Goal: Transaction & Acquisition: Book appointment/travel/reservation

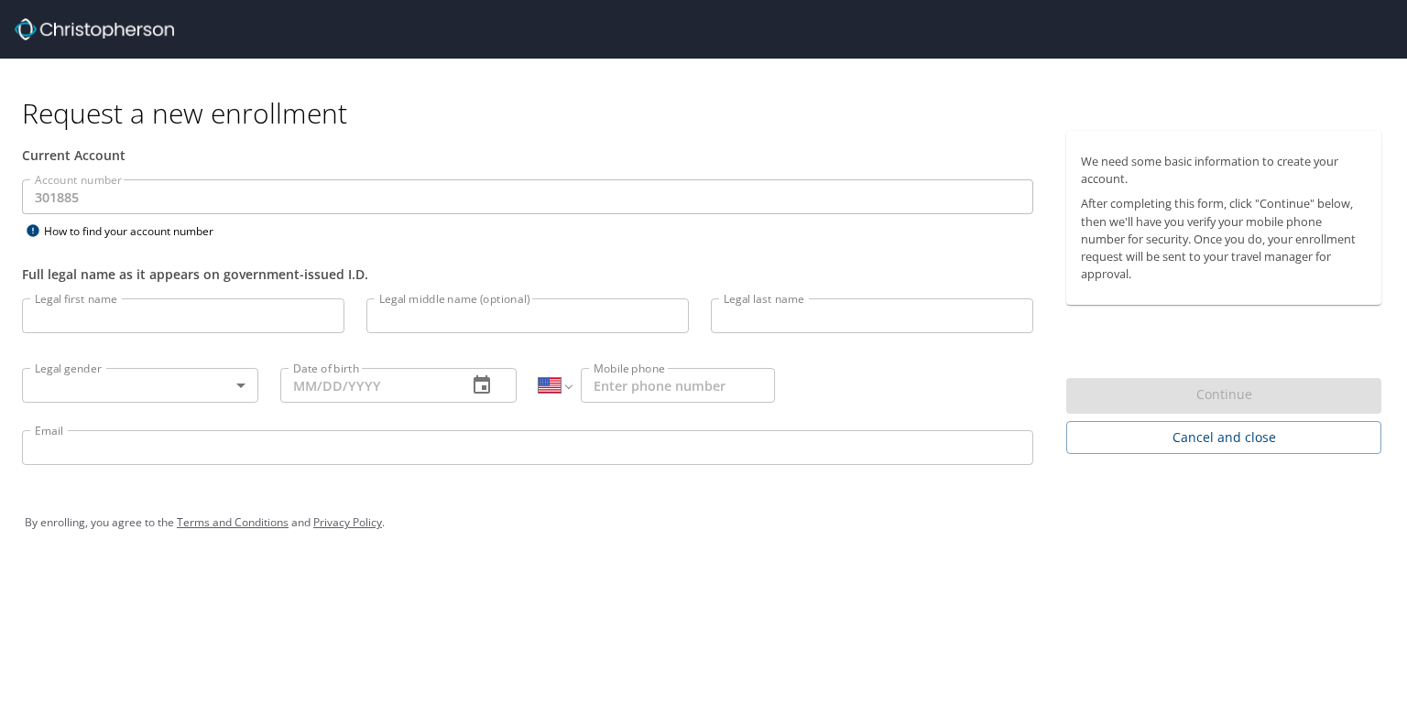
select select "US"
click at [103, 302] on input "Legal first name" at bounding box center [183, 316] width 322 height 35
type input "ilene"
click at [702, 321] on div "Legal last name Legal last name" at bounding box center [872, 319] width 344 height 62
click at [764, 323] on input "Legal last name" at bounding box center [872, 316] width 322 height 35
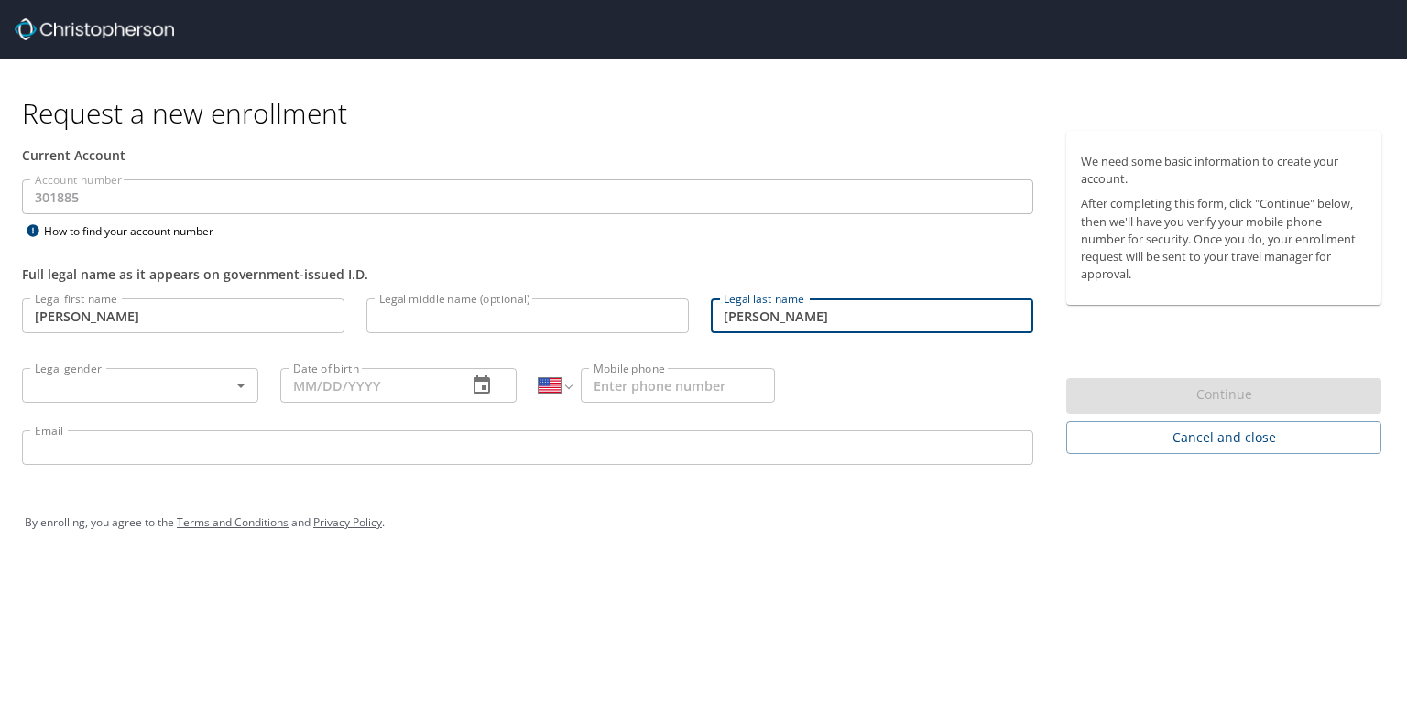
type input "jaramillo"
click at [104, 376] on body "Request a new enrollment Current Account Account number 301885 Account number H…" at bounding box center [703, 362] width 1407 height 724
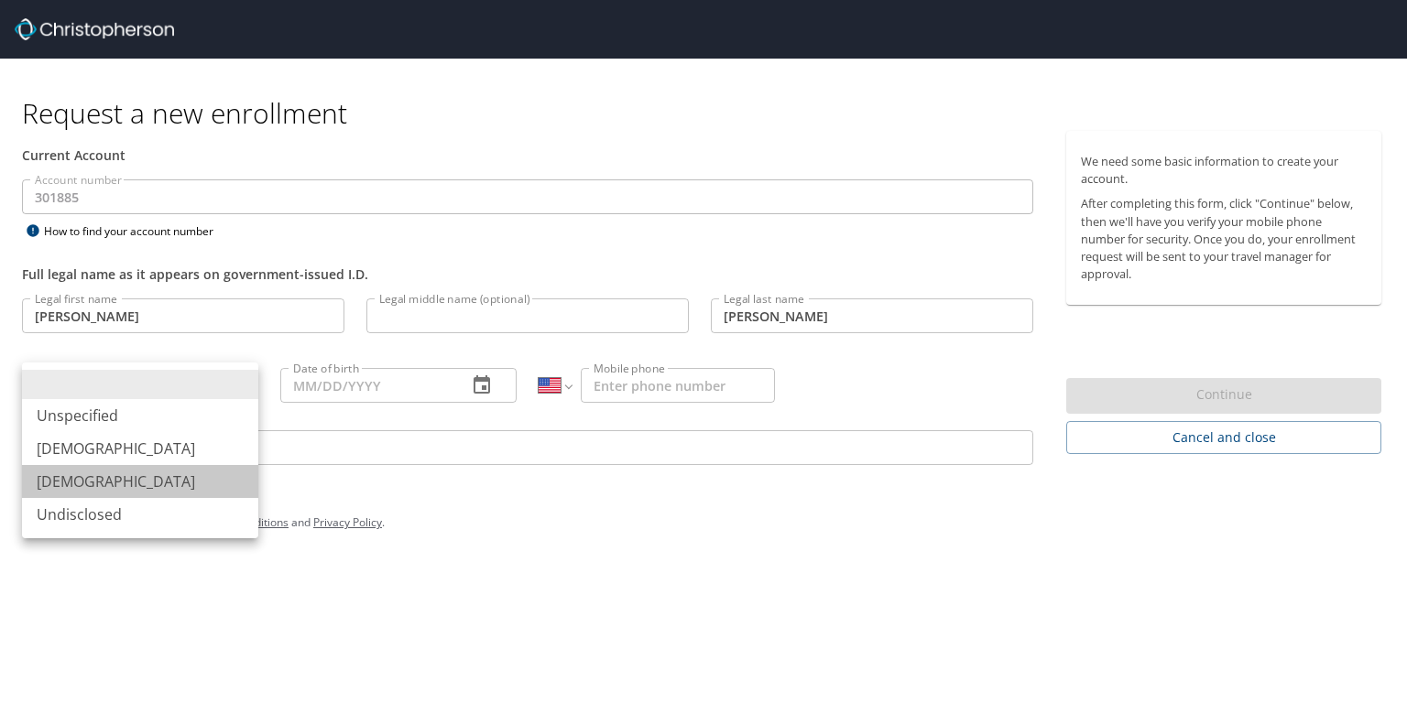
click at [71, 479] on li "[DEMOGRAPHIC_DATA]" at bounding box center [140, 481] width 236 height 33
type input "[DEMOGRAPHIC_DATA]"
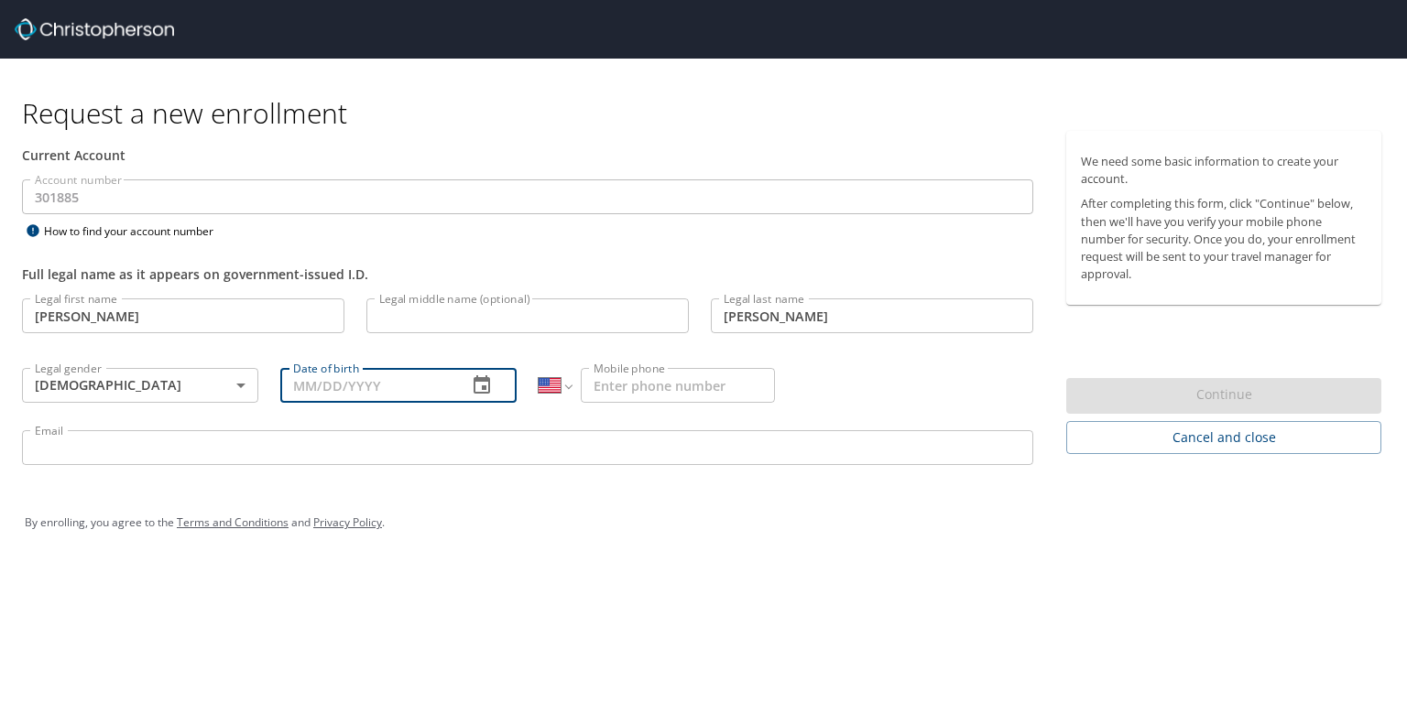
click at [303, 396] on input "Date of birth" at bounding box center [366, 385] width 172 height 35
type input "[DATE]"
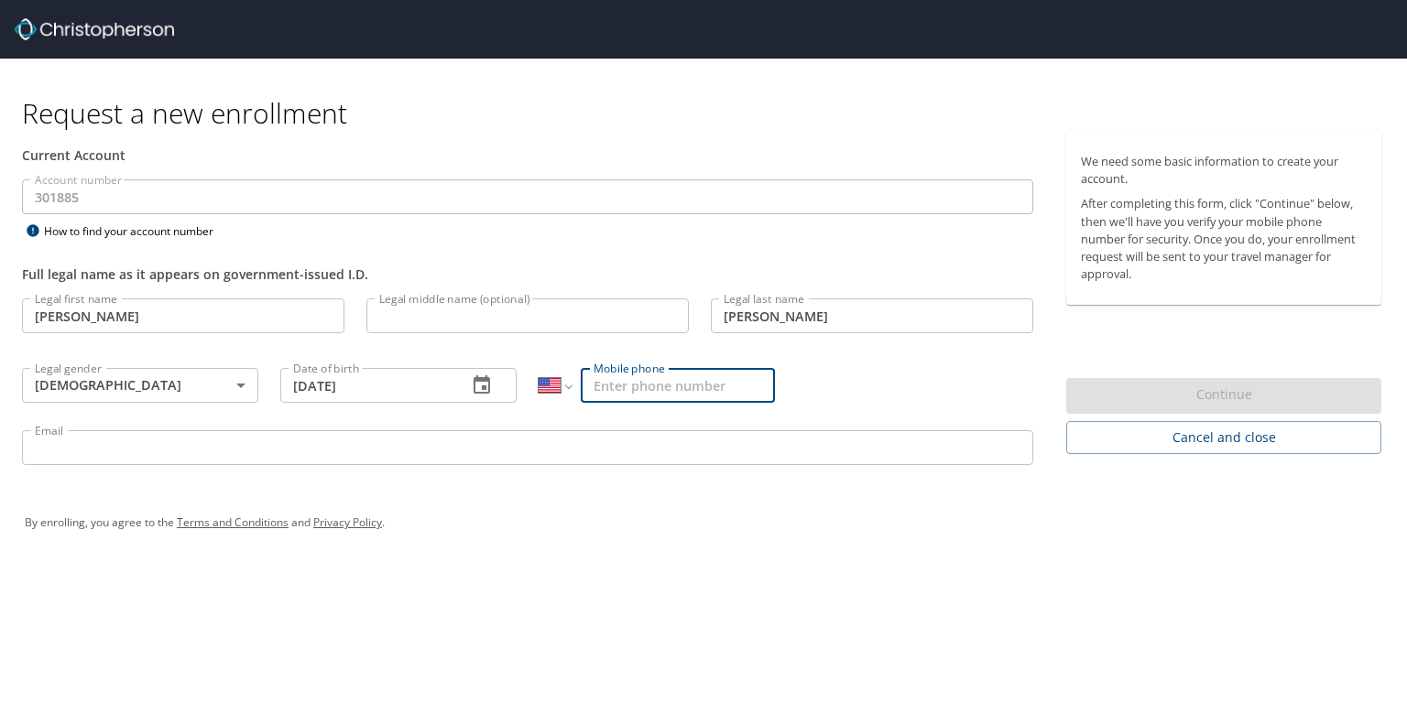
click at [604, 384] on input "Mobile phone" at bounding box center [678, 385] width 194 height 35
type input "(909) 699-7596"
click at [148, 442] on input "Email" at bounding box center [527, 447] width 1011 height 35
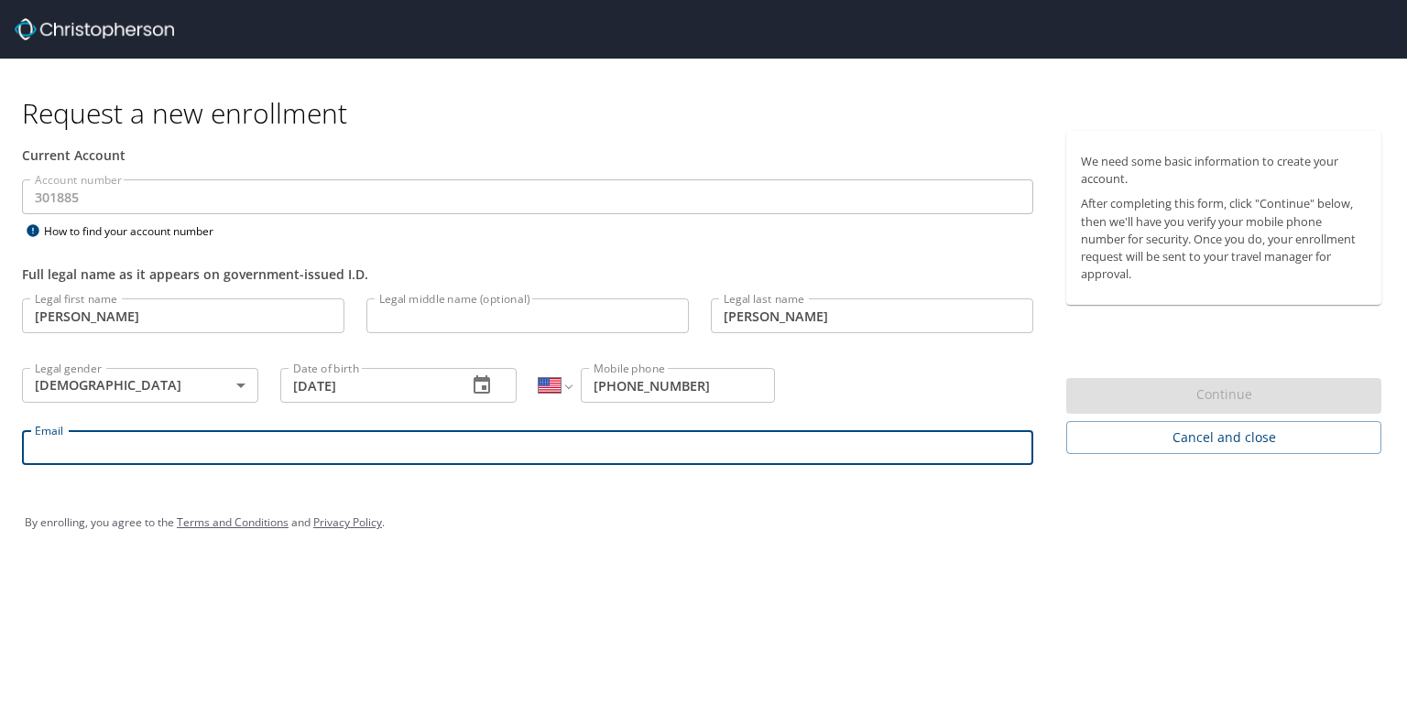
type input "Ilene.jaramillo@shipmonk.com"
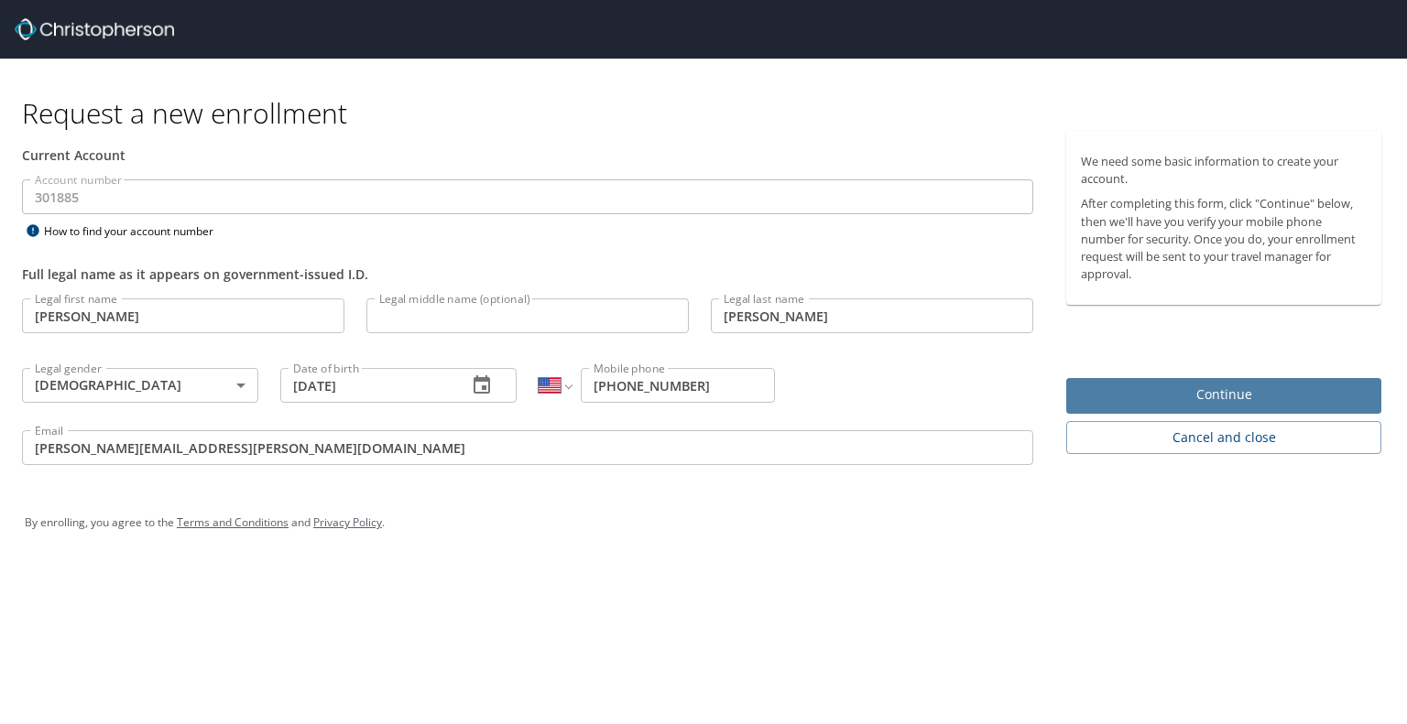
click at [1326, 388] on span "Continue" at bounding box center [1224, 395] width 286 height 23
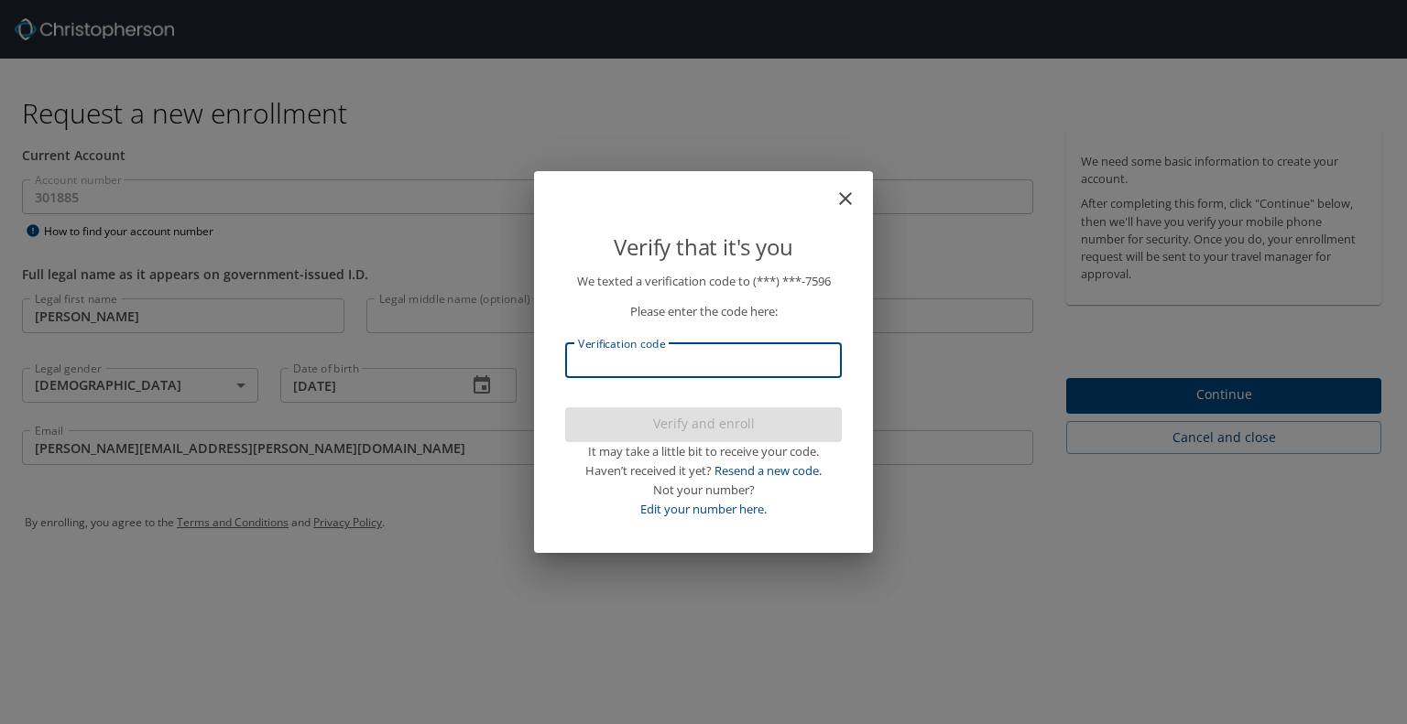
click at [597, 351] on input "Verification code" at bounding box center [703, 360] width 277 height 35
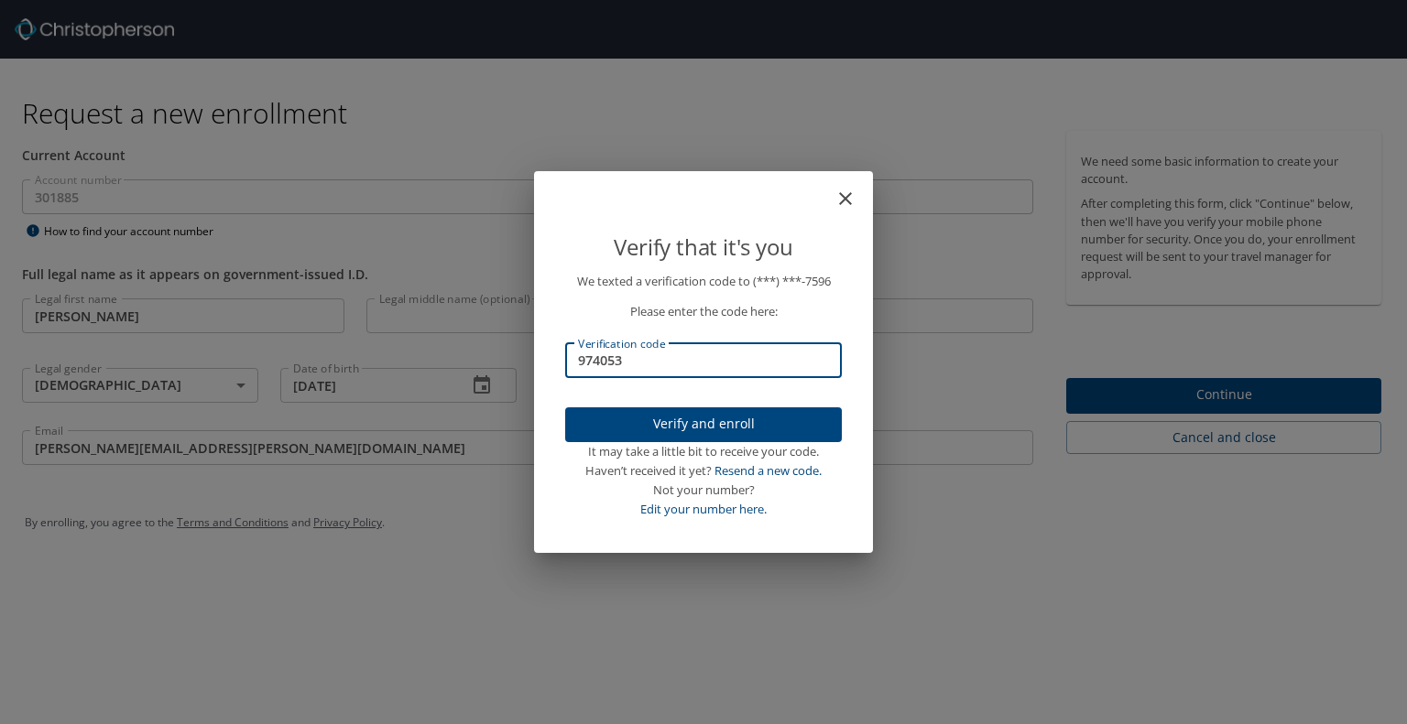
type input "974053"
click at [732, 418] on span "Verify and enroll" at bounding box center [703, 424] width 247 height 23
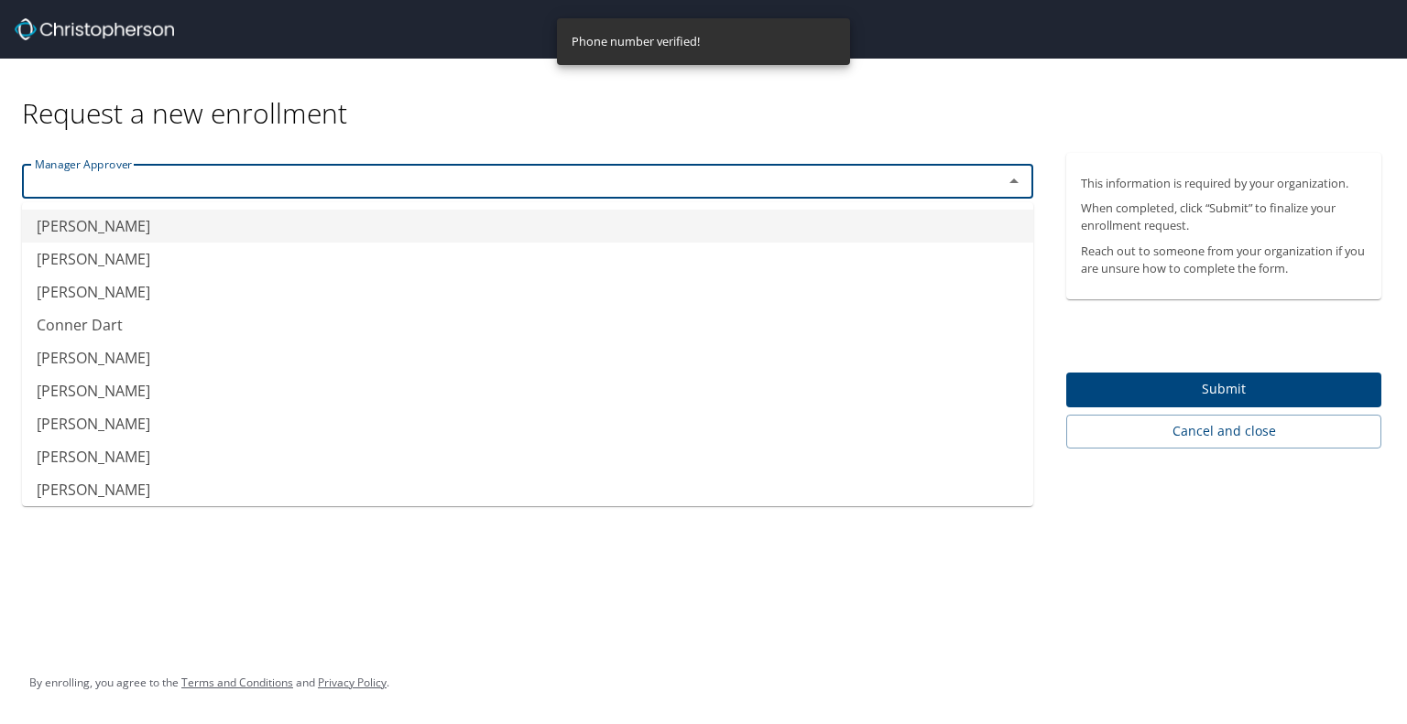
click at [613, 172] on input "text" at bounding box center [500, 181] width 946 height 24
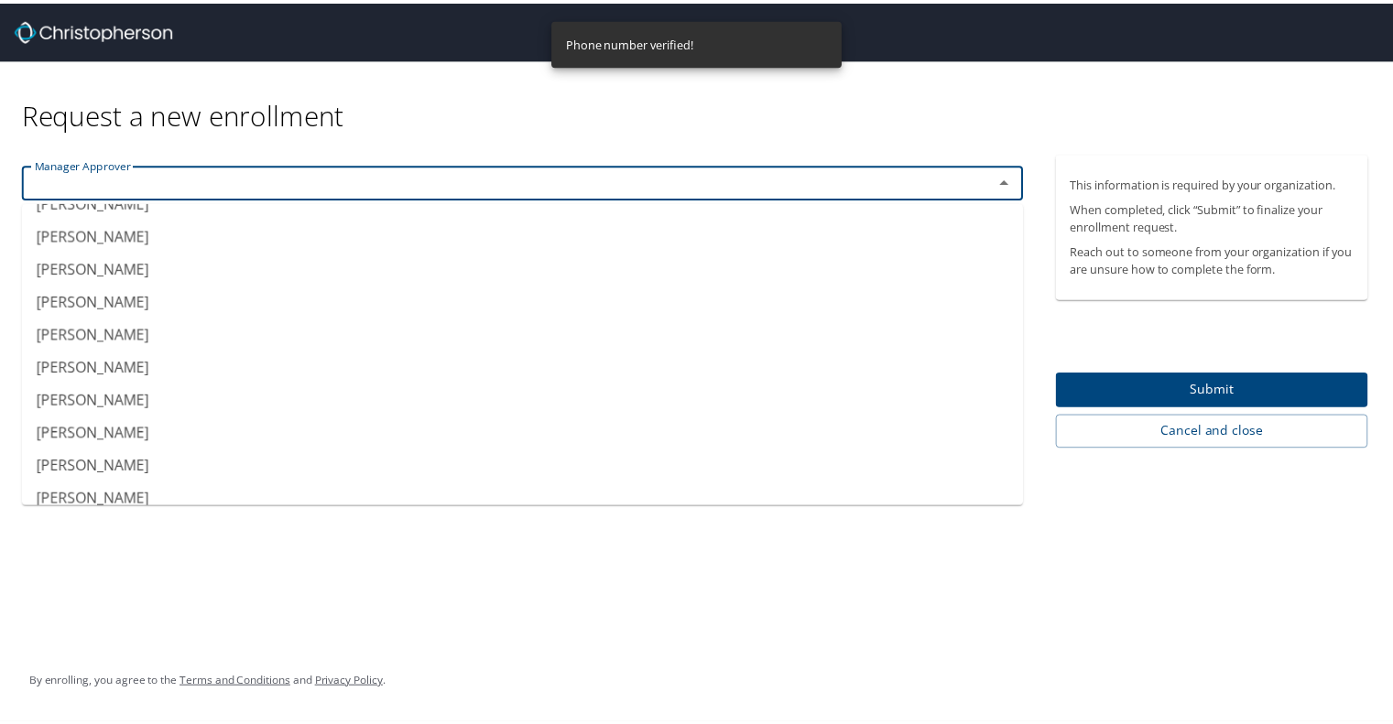
scroll to position [567, 0]
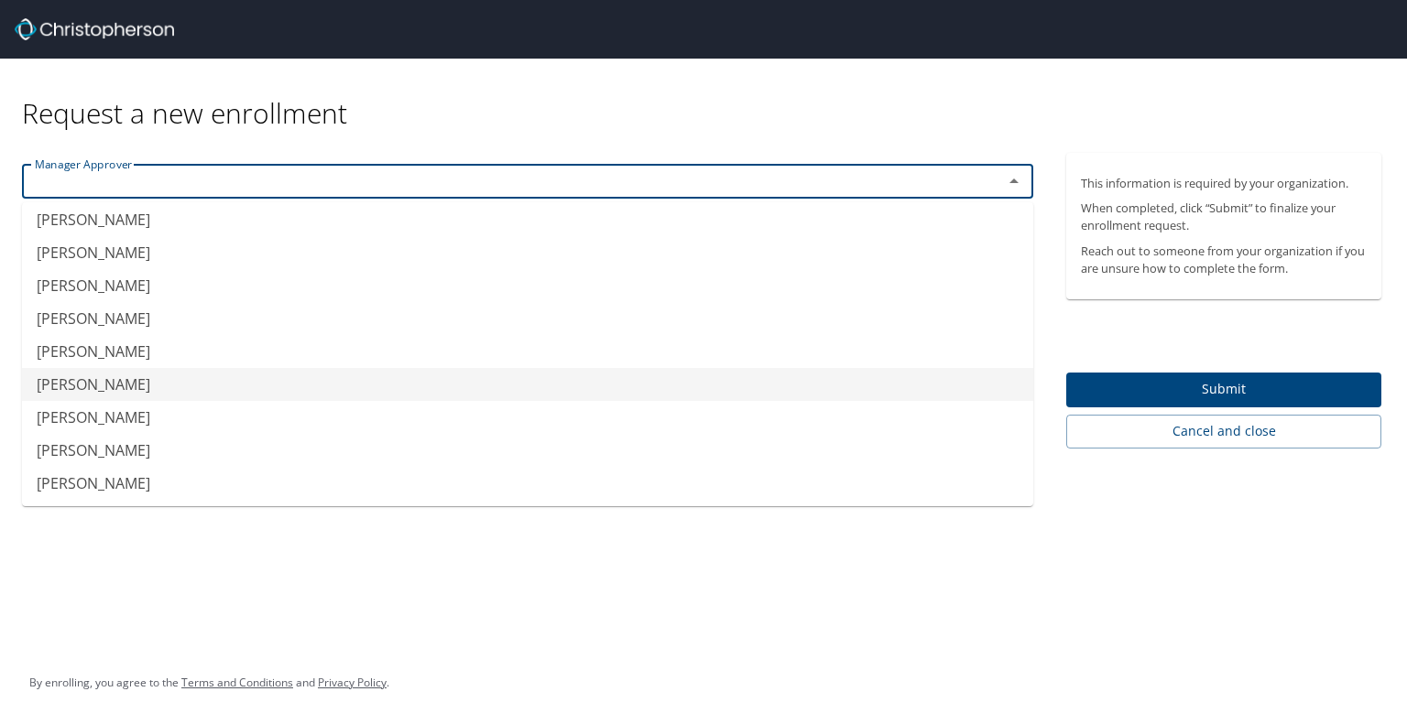
click at [117, 382] on li "Samuel Bales" at bounding box center [527, 384] width 1011 height 33
type input "Samuel Bales"
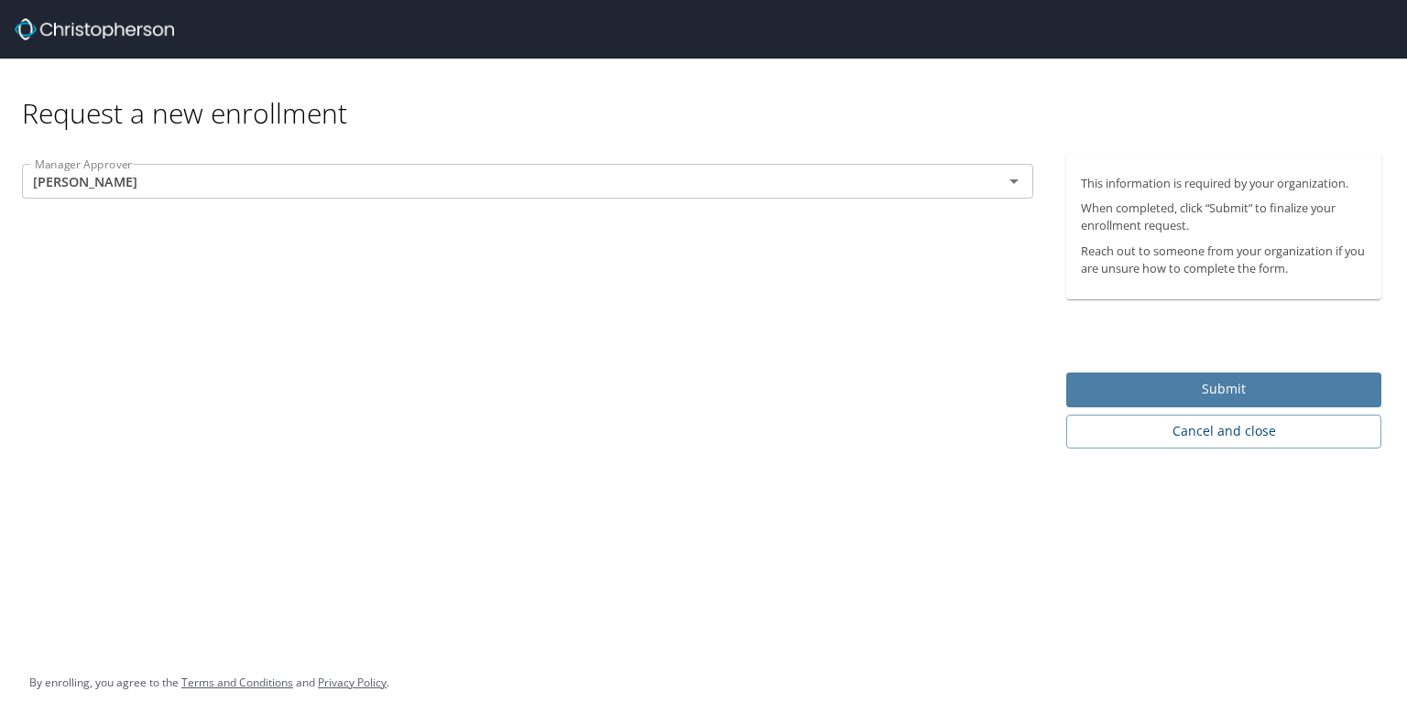
click at [1220, 384] on span "Submit" at bounding box center [1224, 389] width 286 height 23
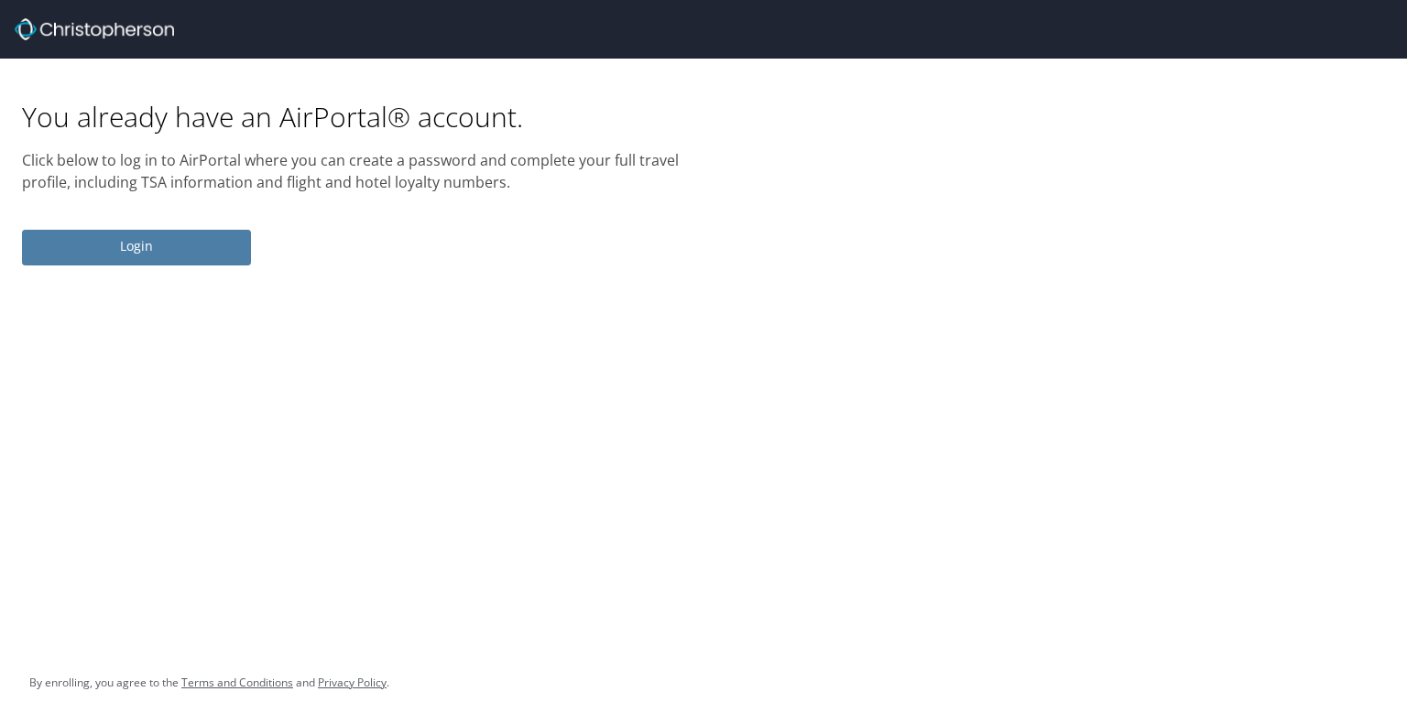
click at [70, 237] on span "Login" at bounding box center [137, 246] width 200 height 23
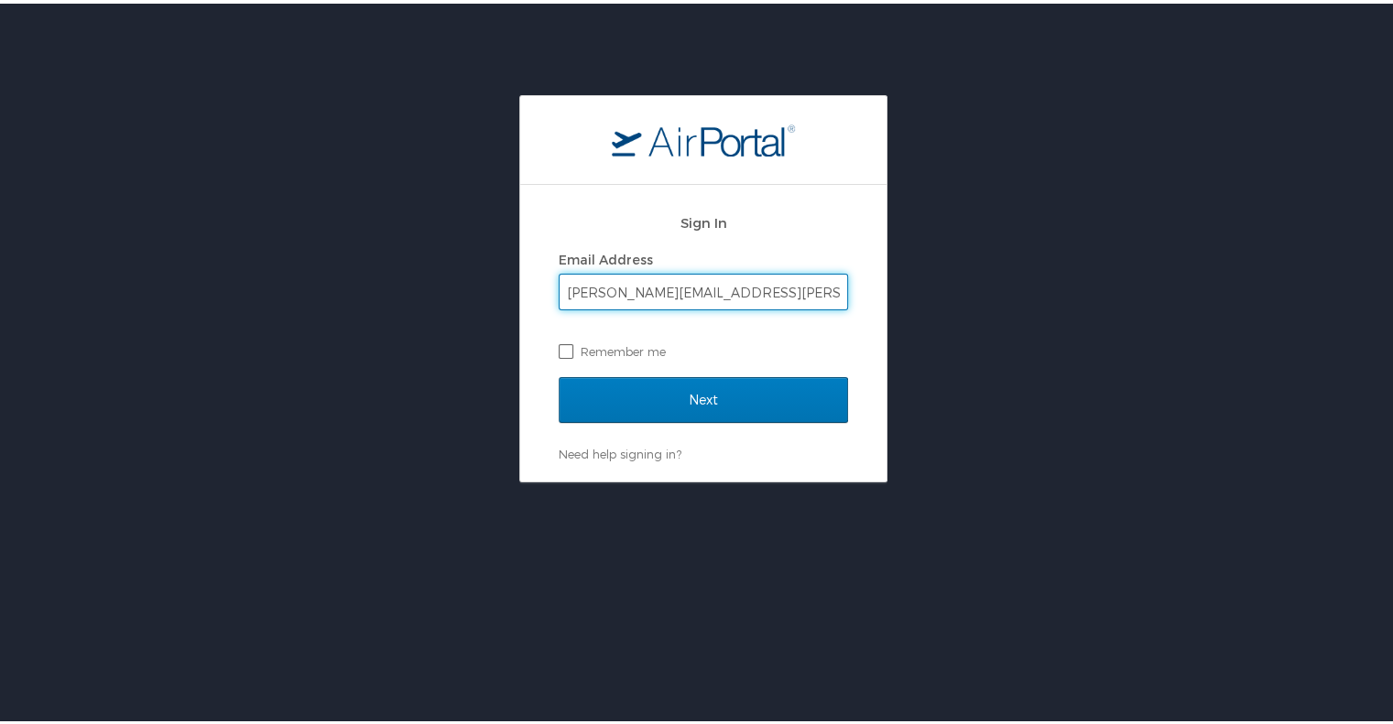
type input "ilene.jaramillo@shipmonk.com"
click at [559, 344] on label "Remember me" at bounding box center [703, 347] width 289 height 27
click at [559, 344] on input "Remember me" at bounding box center [565, 347] width 12 height 12
checkbox input "true"
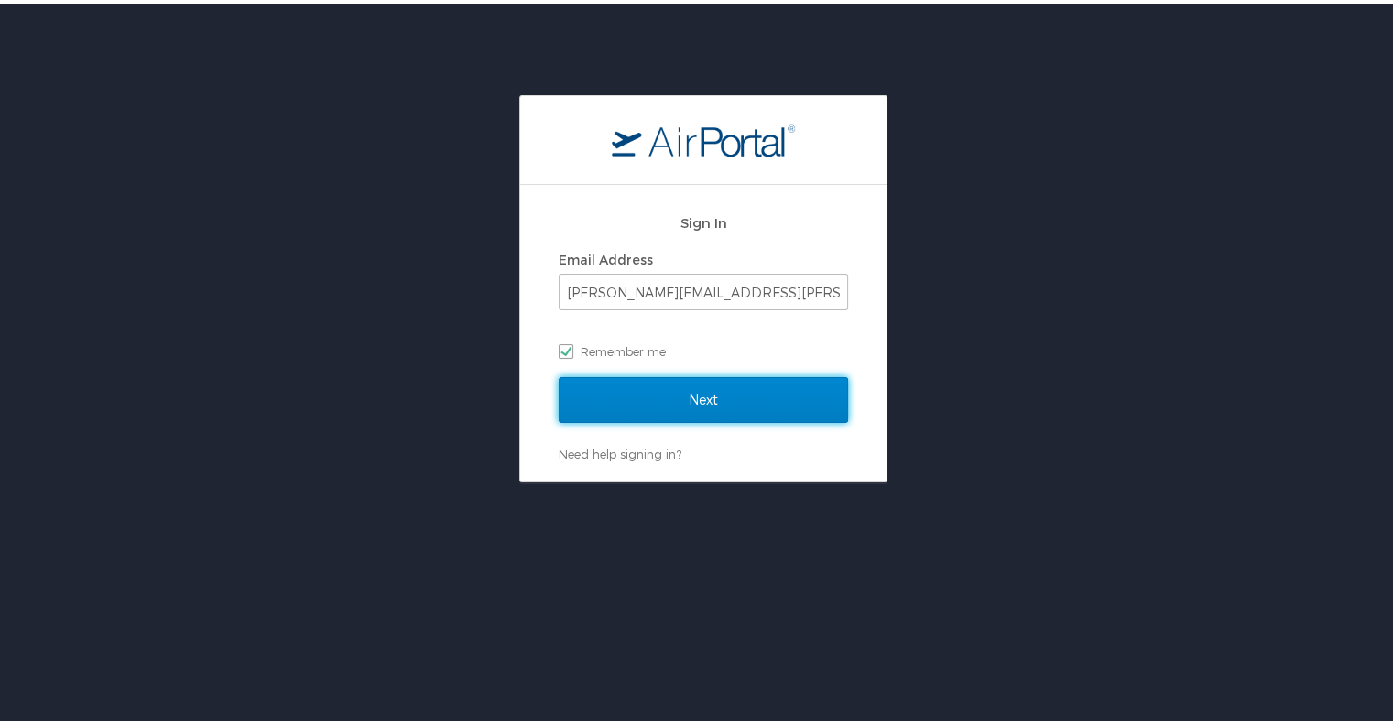
click at [634, 392] on input "Next" at bounding box center [703, 397] width 289 height 46
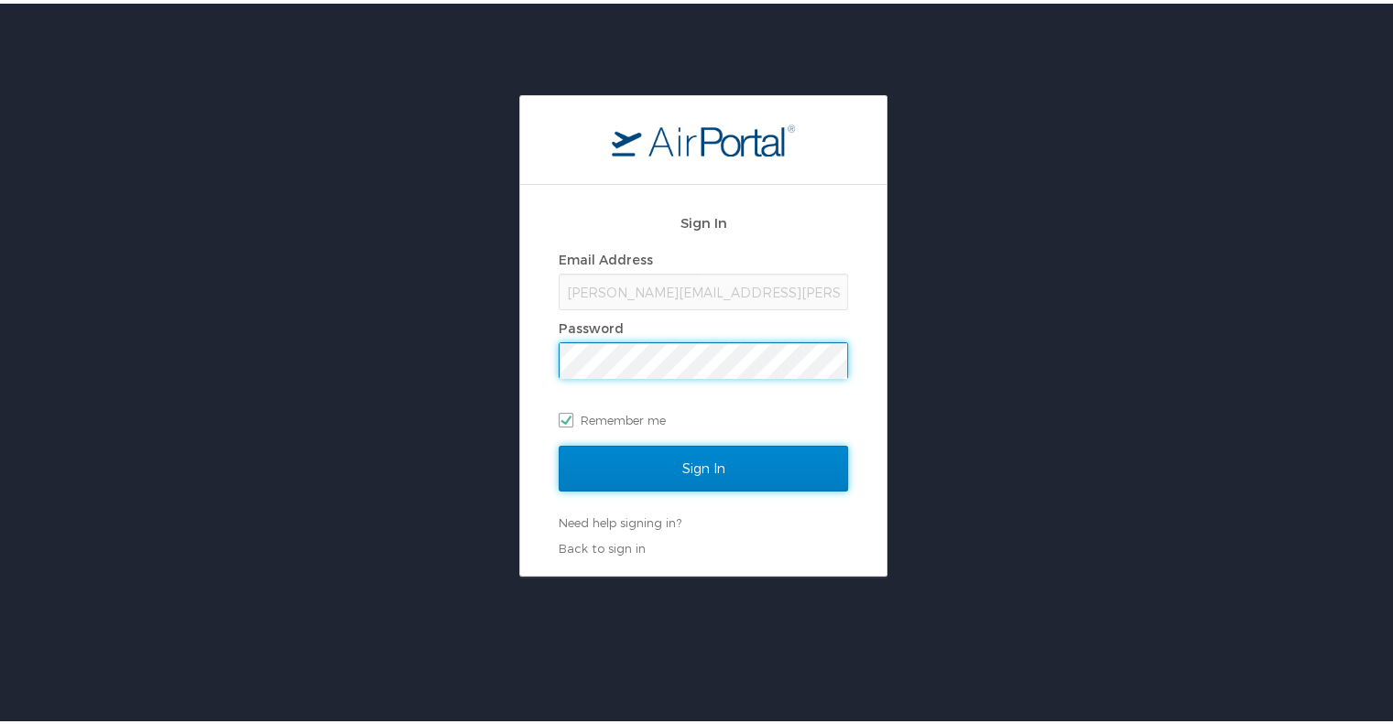
click at [647, 453] on input "Sign In" at bounding box center [703, 465] width 289 height 46
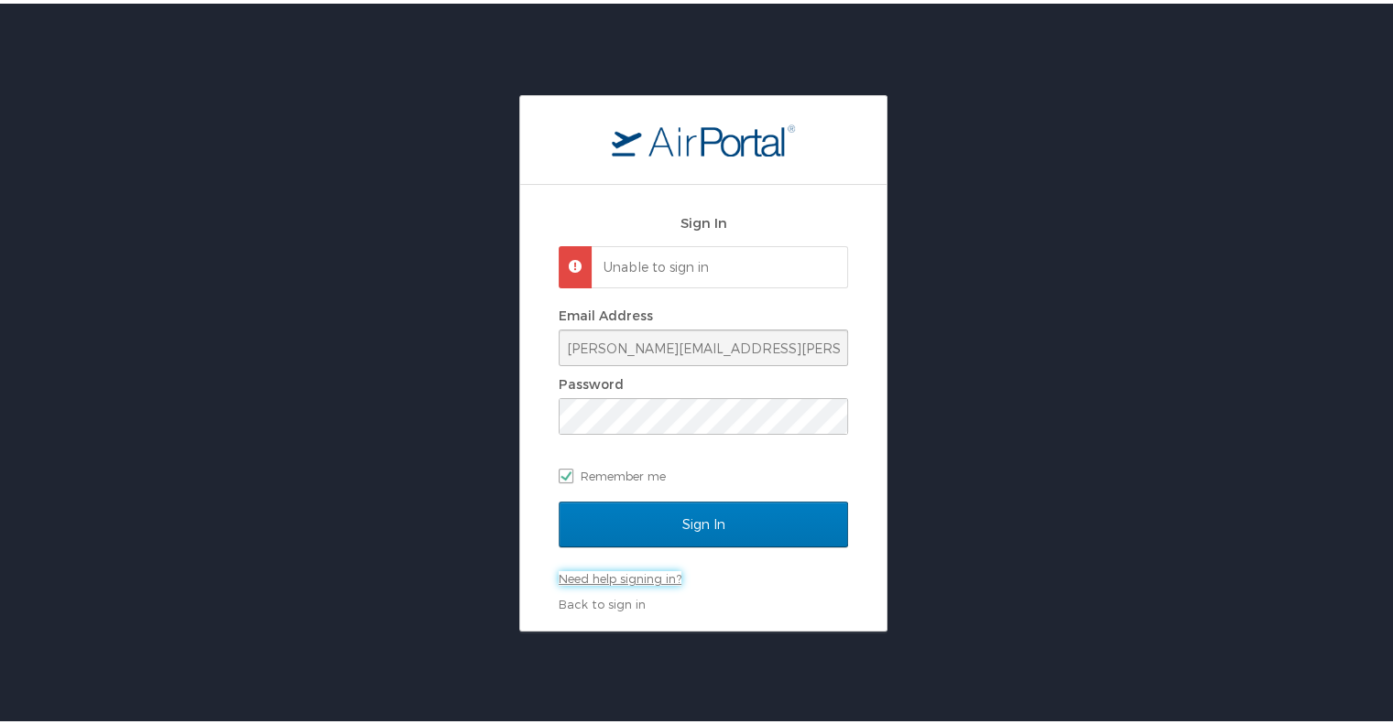
click at [630, 574] on link "Need help signing in?" at bounding box center [620, 575] width 123 height 15
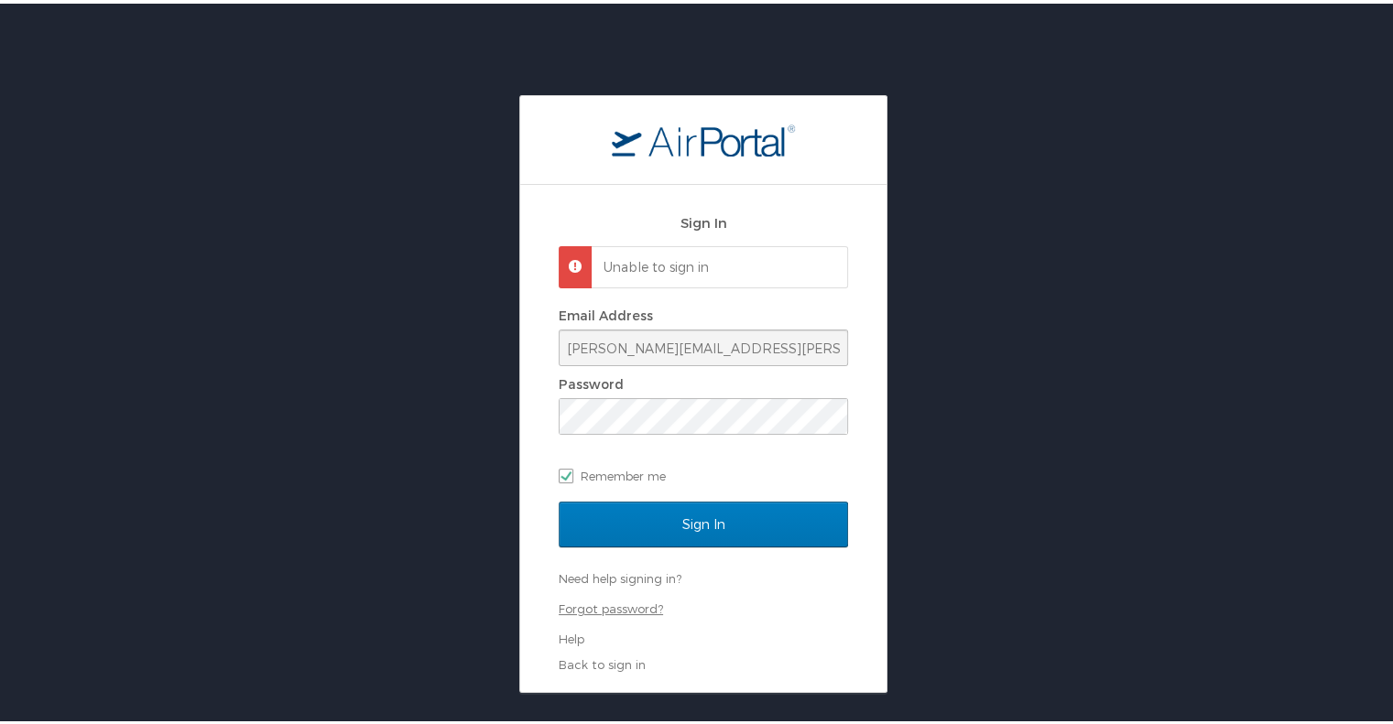
click at [600, 604] on link "Forgot password?" at bounding box center [611, 605] width 104 height 15
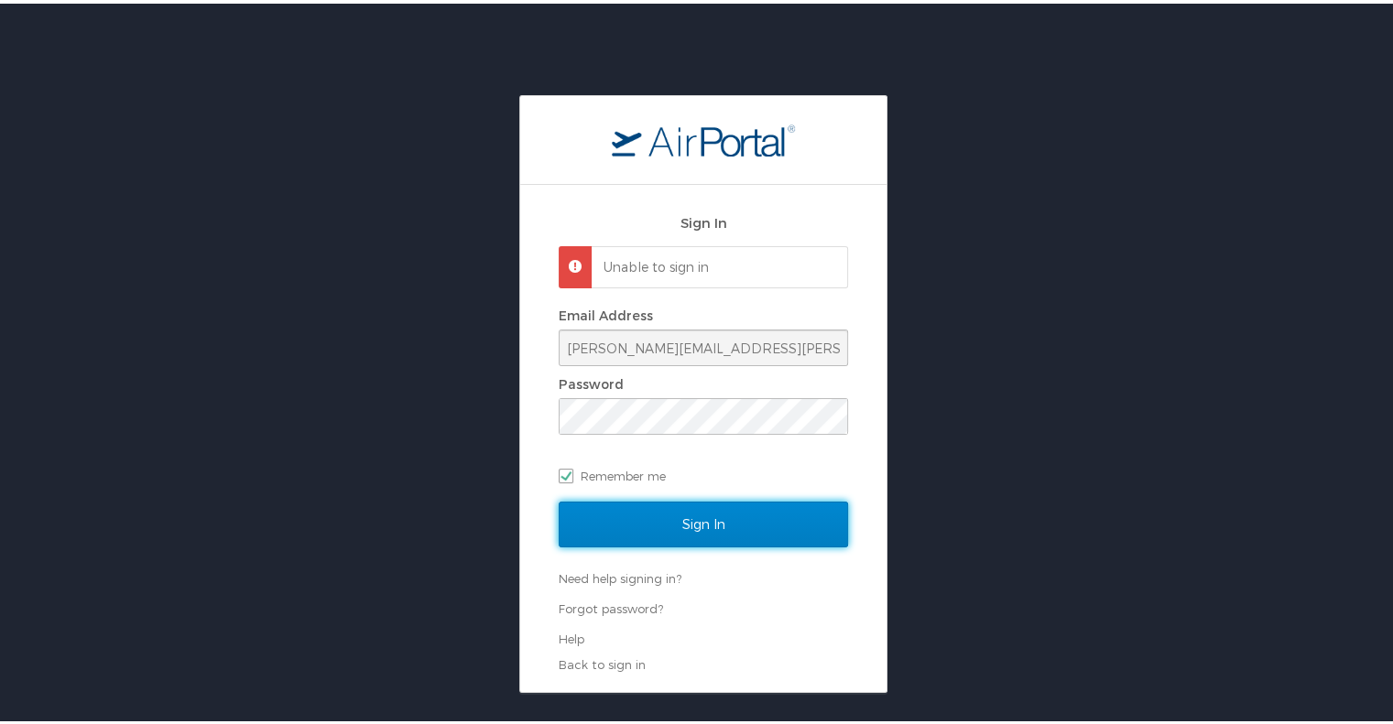
click at [718, 521] on input "Sign In" at bounding box center [703, 521] width 289 height 46
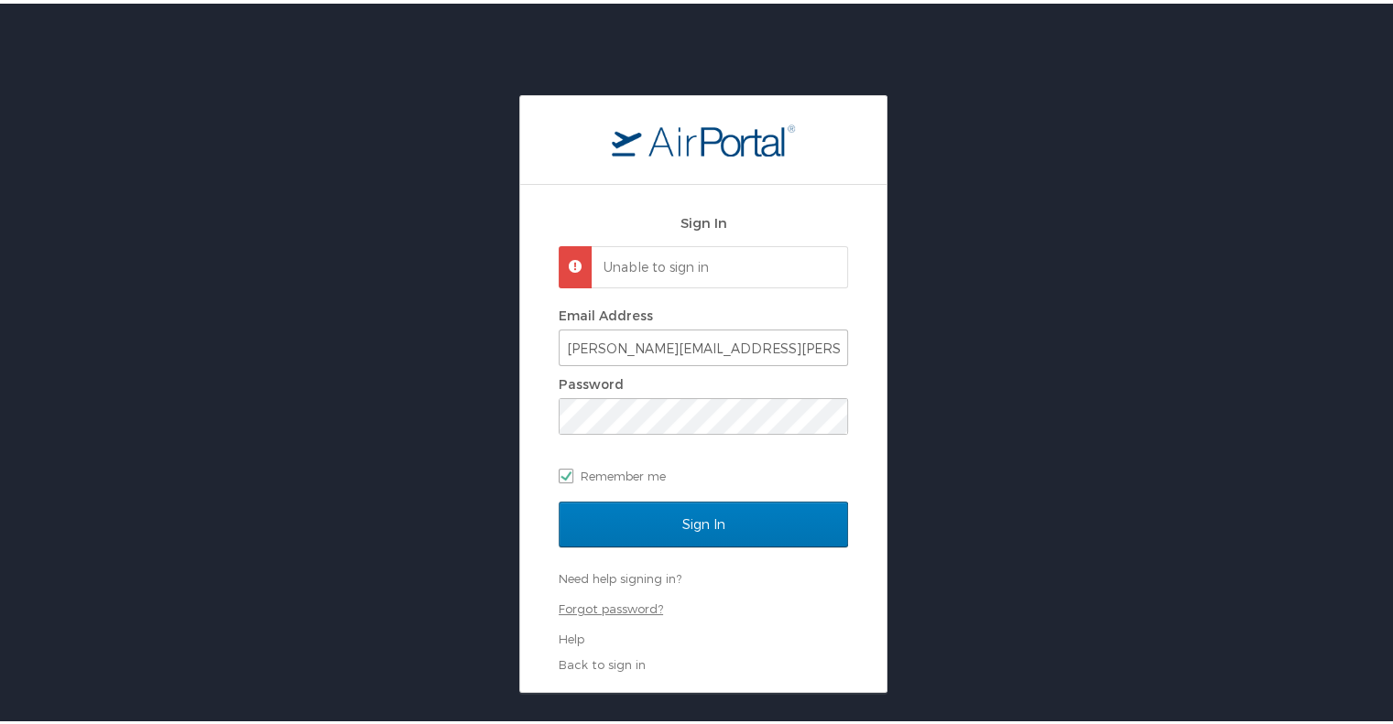
click at [593, 604] on link "Forgot password?" at bounding box center [611, 605] width 104 height 15
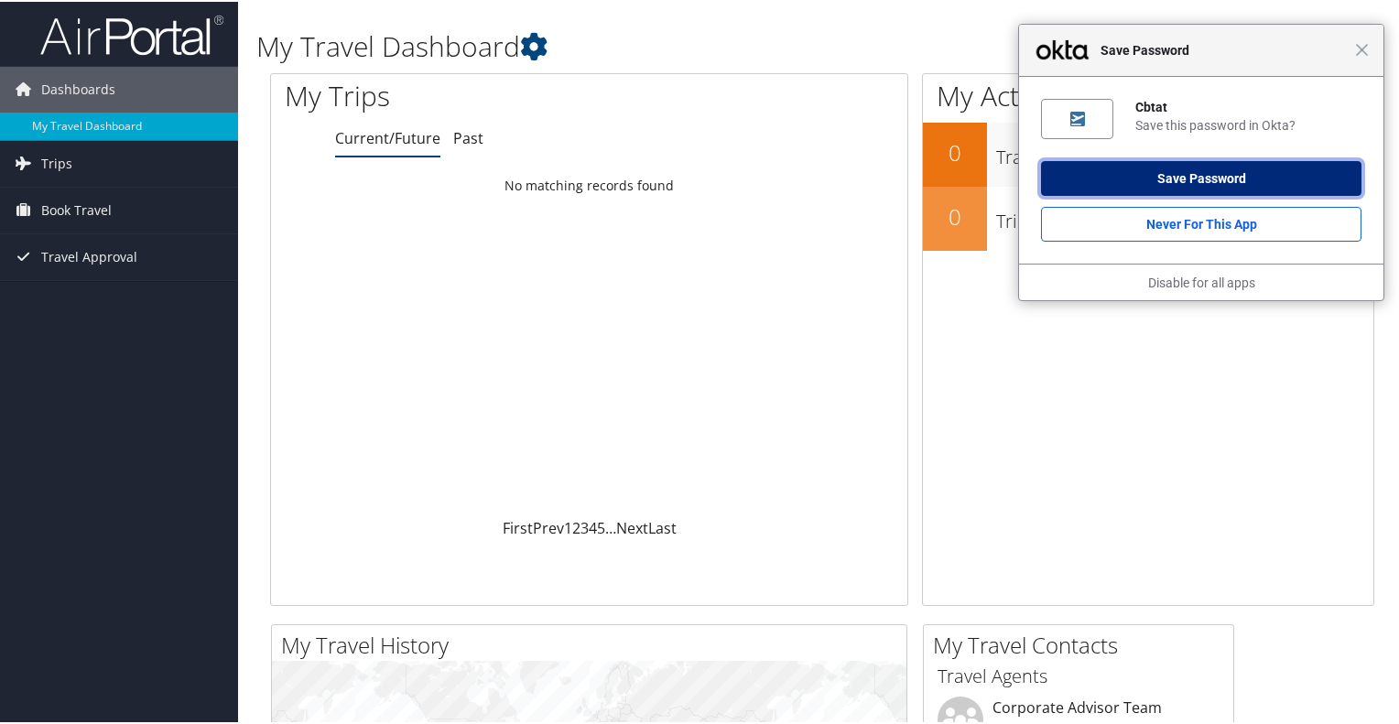
click at [1223, 177] on button "Save Password" at bounding box center [1201, 176] width 321 height 35
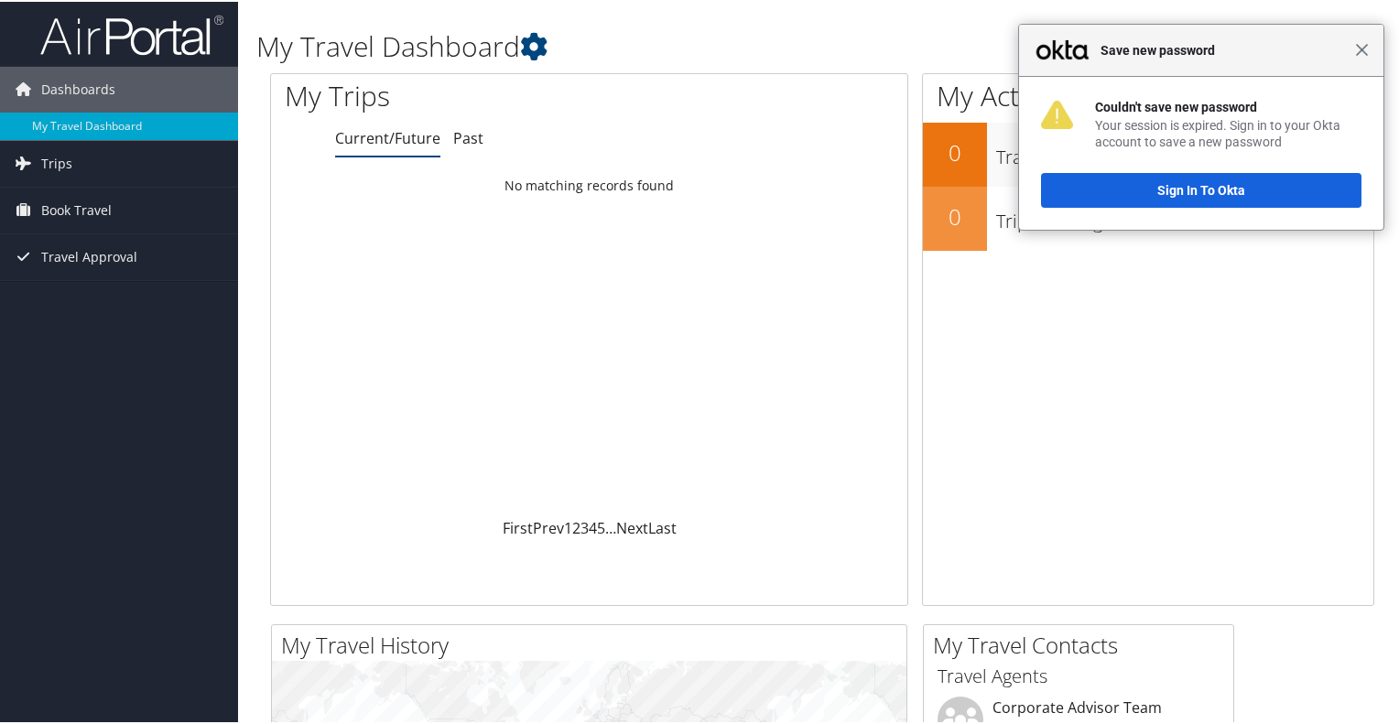
click at [1356, 45] on span "Close" at bounding box center [1363, 48] width 14 height 14
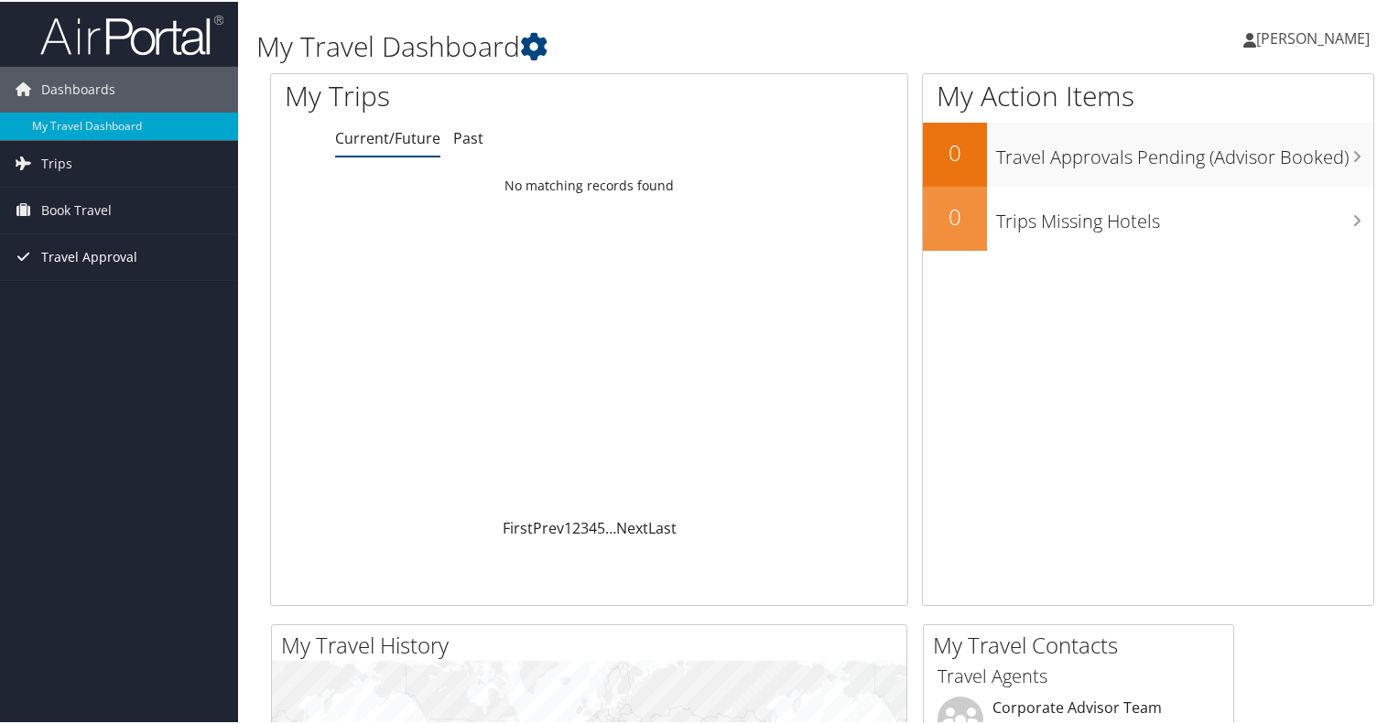
click at [180, 258] on link "Travel Approval" at bounding box center [119, 256] width 238 height 46
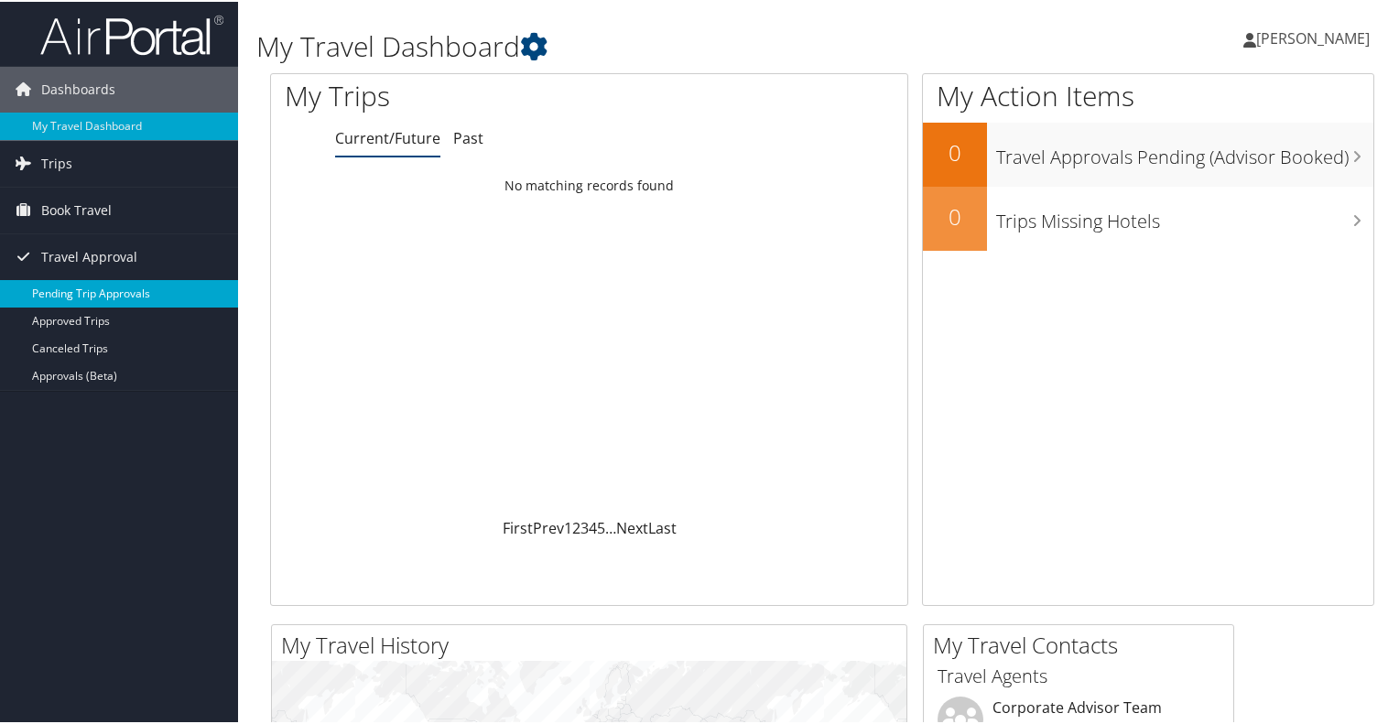
click at [170, 289] on link "Pending Trip Approvals" at bounding box center [119, 291] width 238 height 27
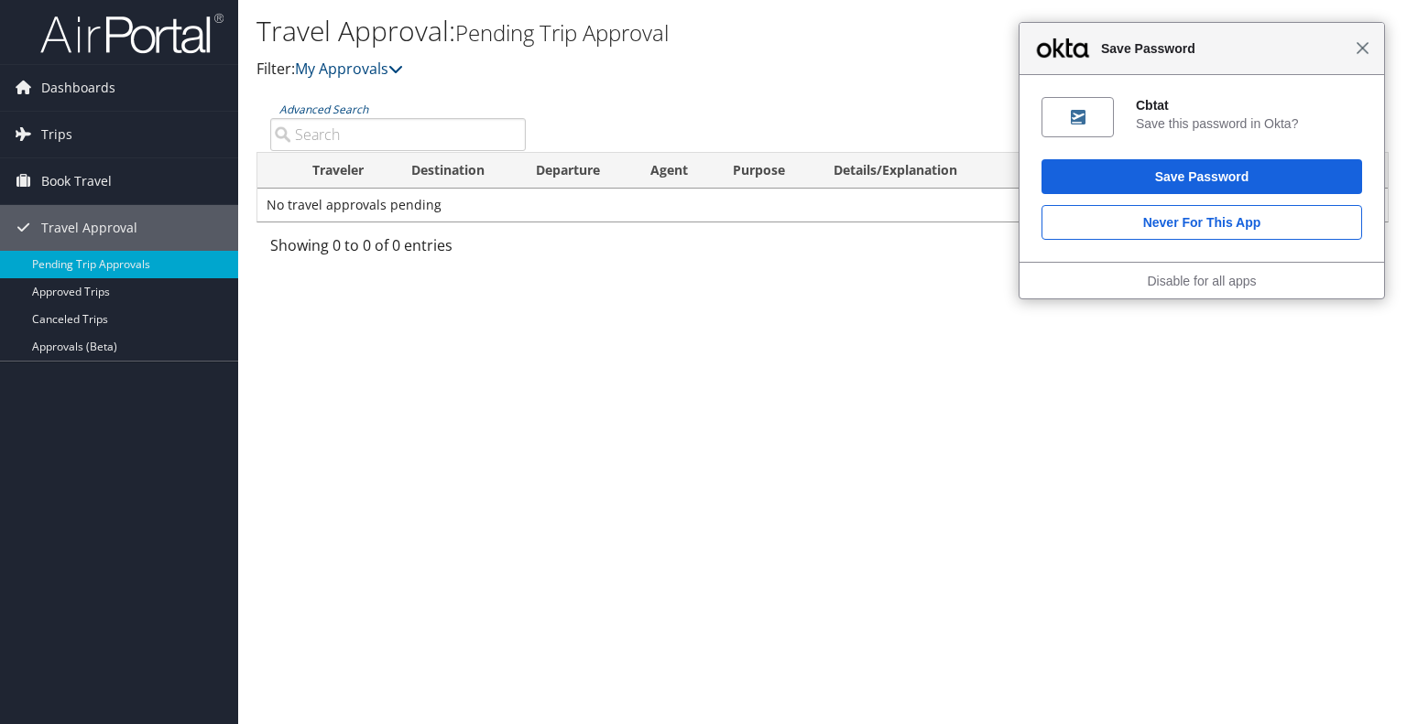
click at [1366, 51] on span "Close" at bounding box center [1363, 48] width 14 height 14
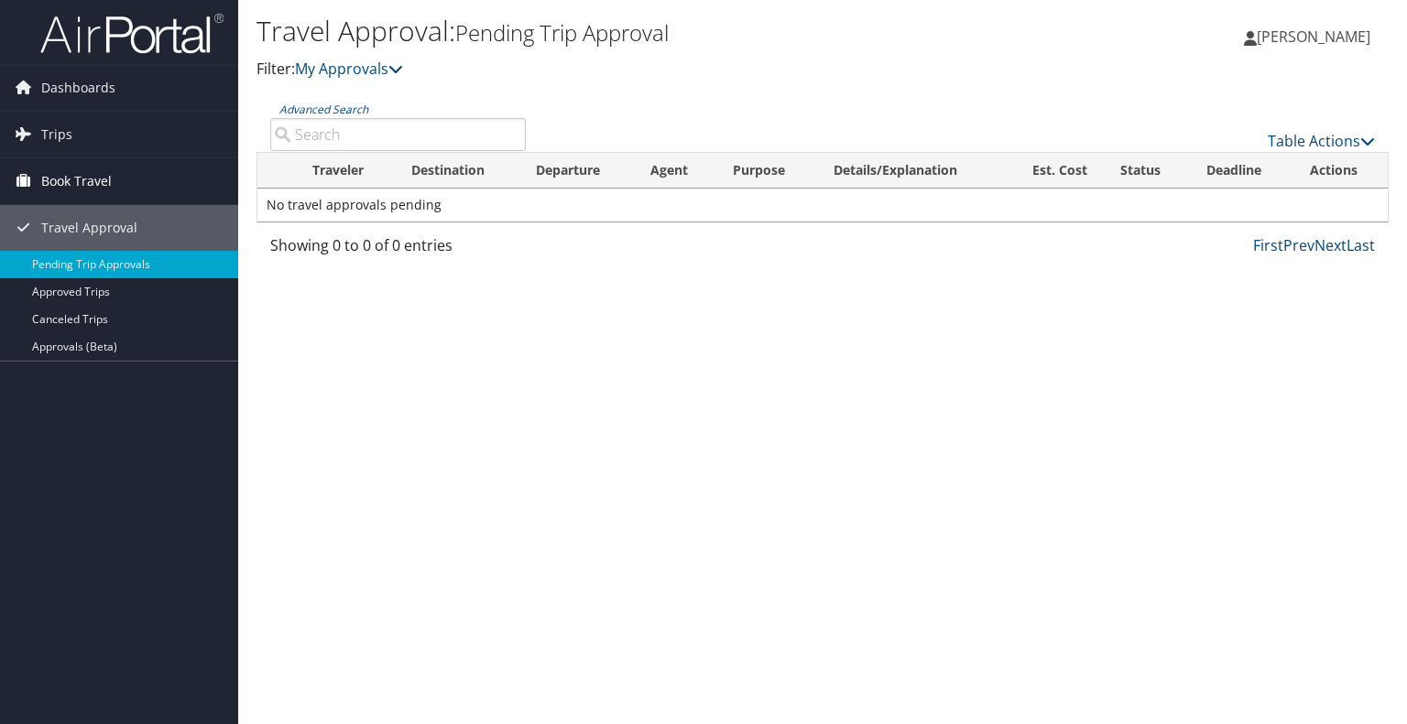
click at [67, 180] on span "Book Travel" at bounding box center [76, 181] width 71 height 46
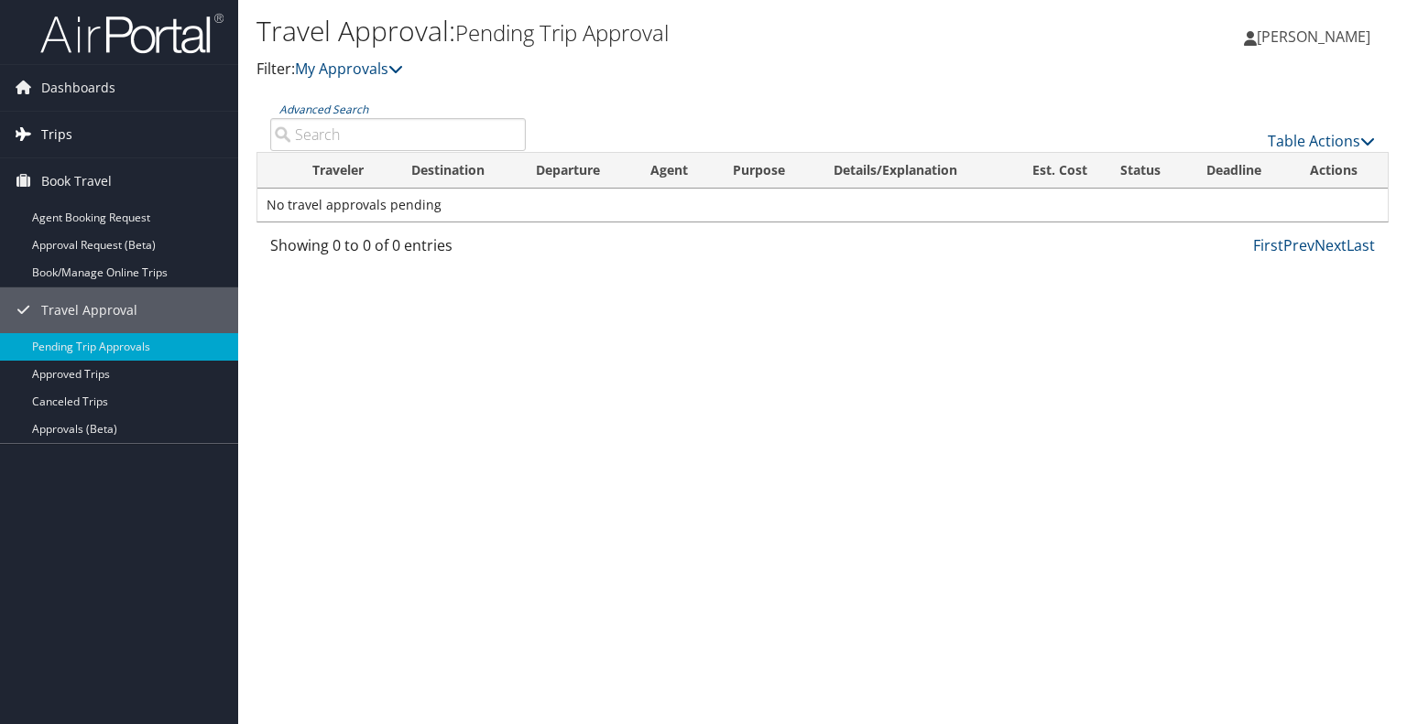
click at [62, 137] on span "Trips" at bounding box center [56, 135] width 31 height 46
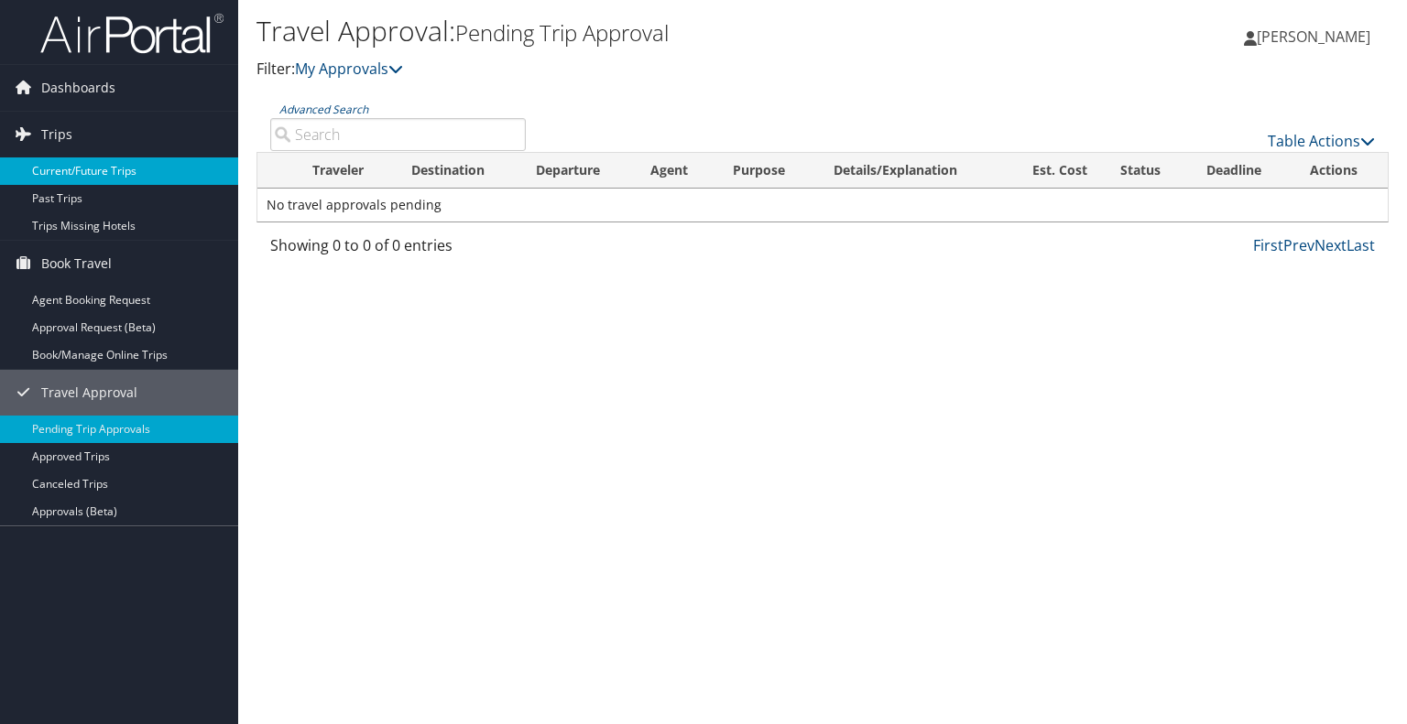
click at [66, 162] on link "Current/Future Trips" at bounding box center [119, 171] width 238 height 27
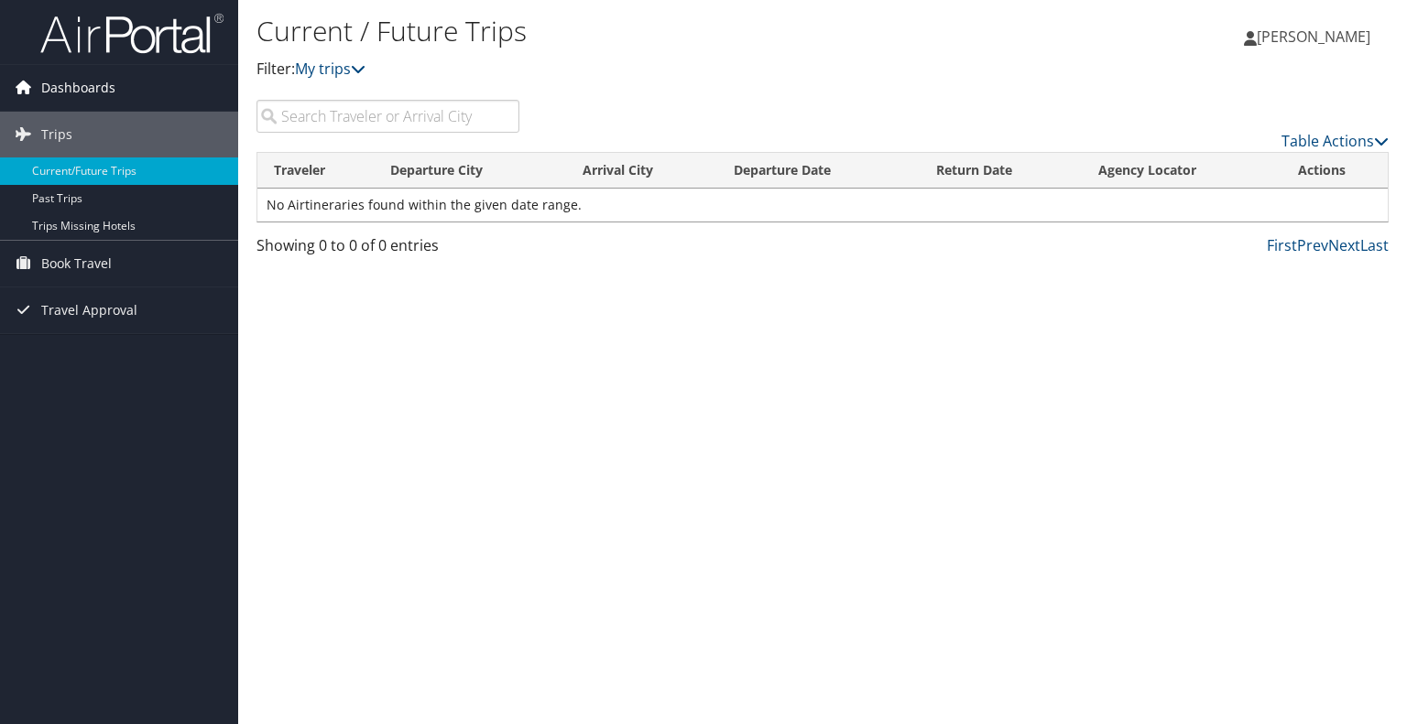
click at [52, 87] on span "Dashboards" at bounding box center [78, 88] width 74 height 46
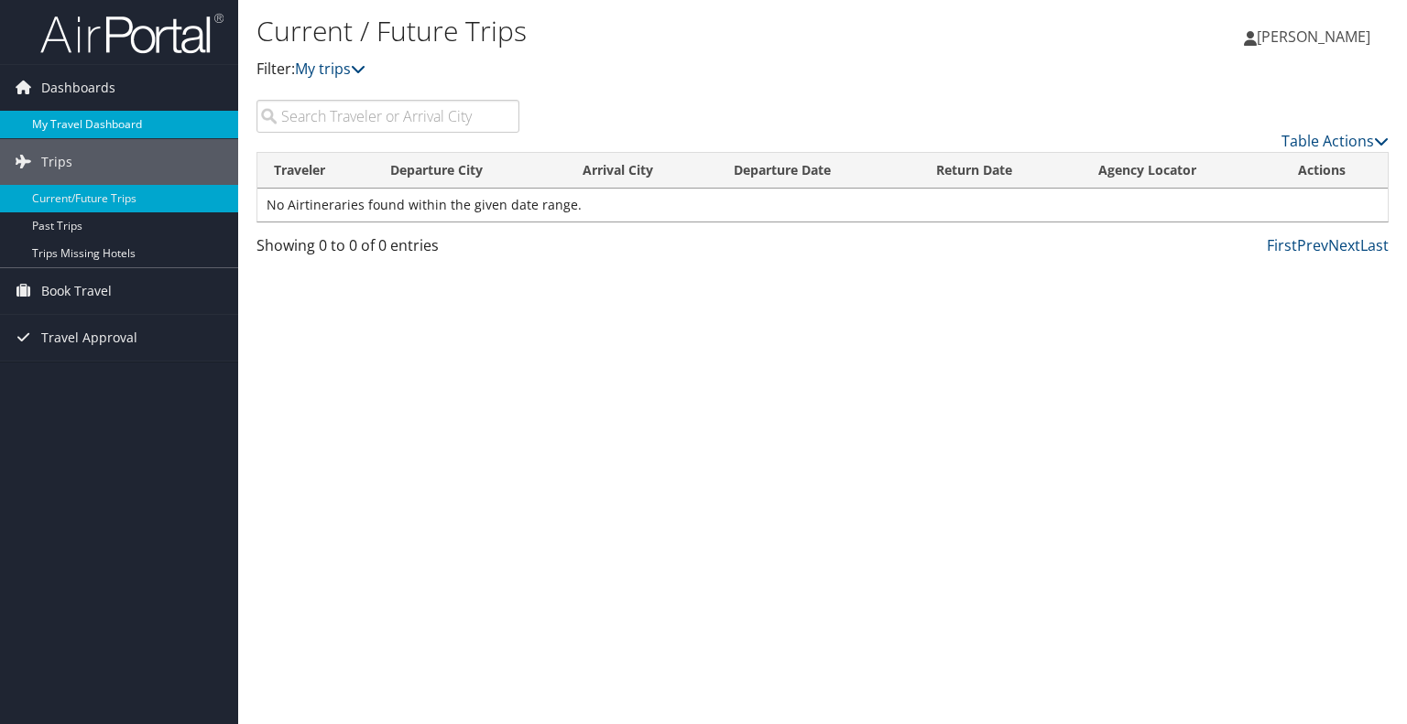
click at [91, 120] on link "My Travel Dashboard" at bounding box center [119, 124] width 238 height 27
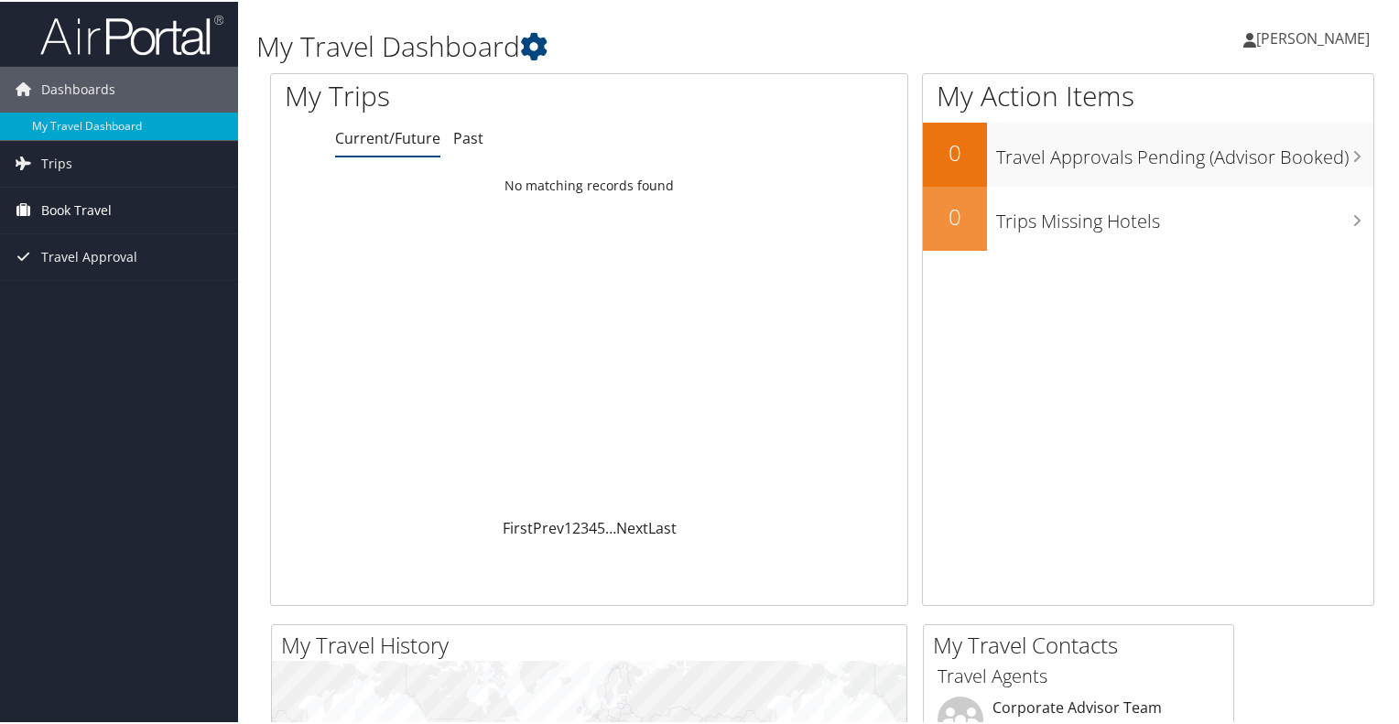
click at [87, 214] on span "Book Travel" at bounding box center [76, 209] width 71 height 46
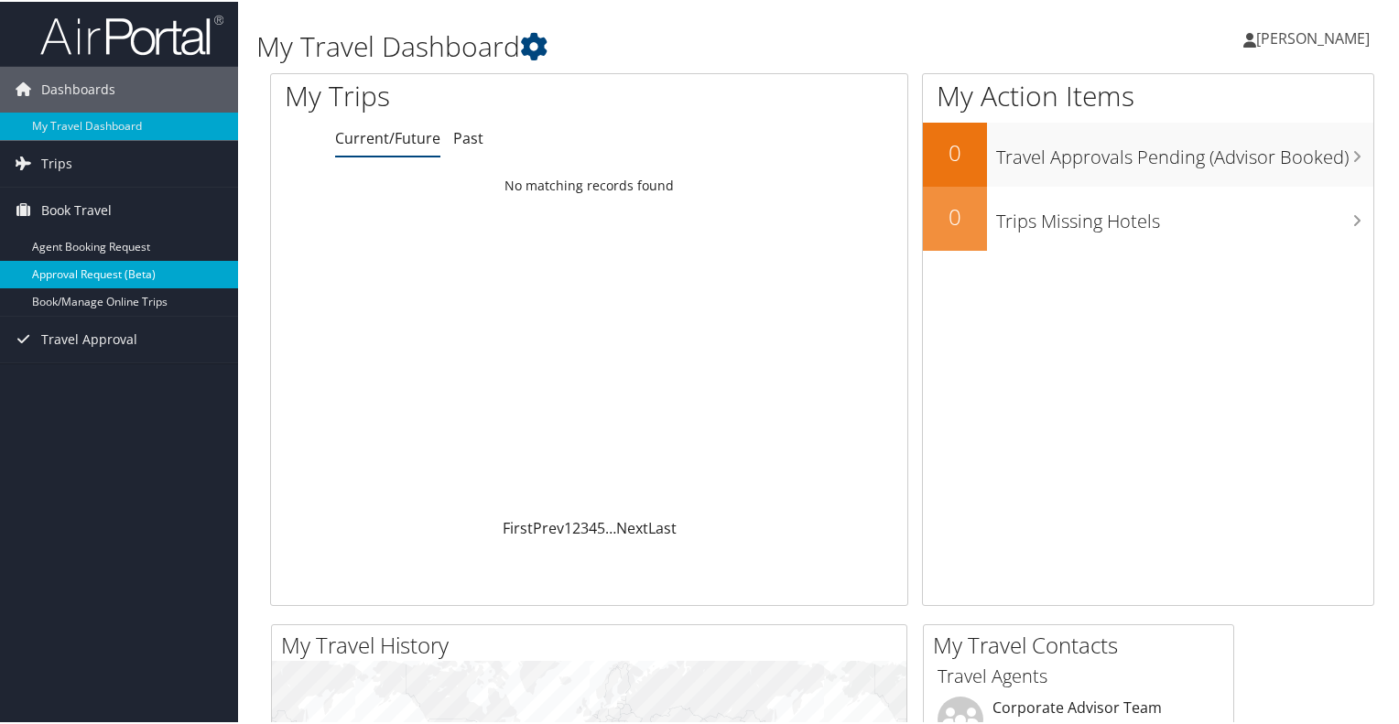
click at [97, 270] on link "Approval Request (Beta)" at bounding box center [119, 272] width 238 height 27
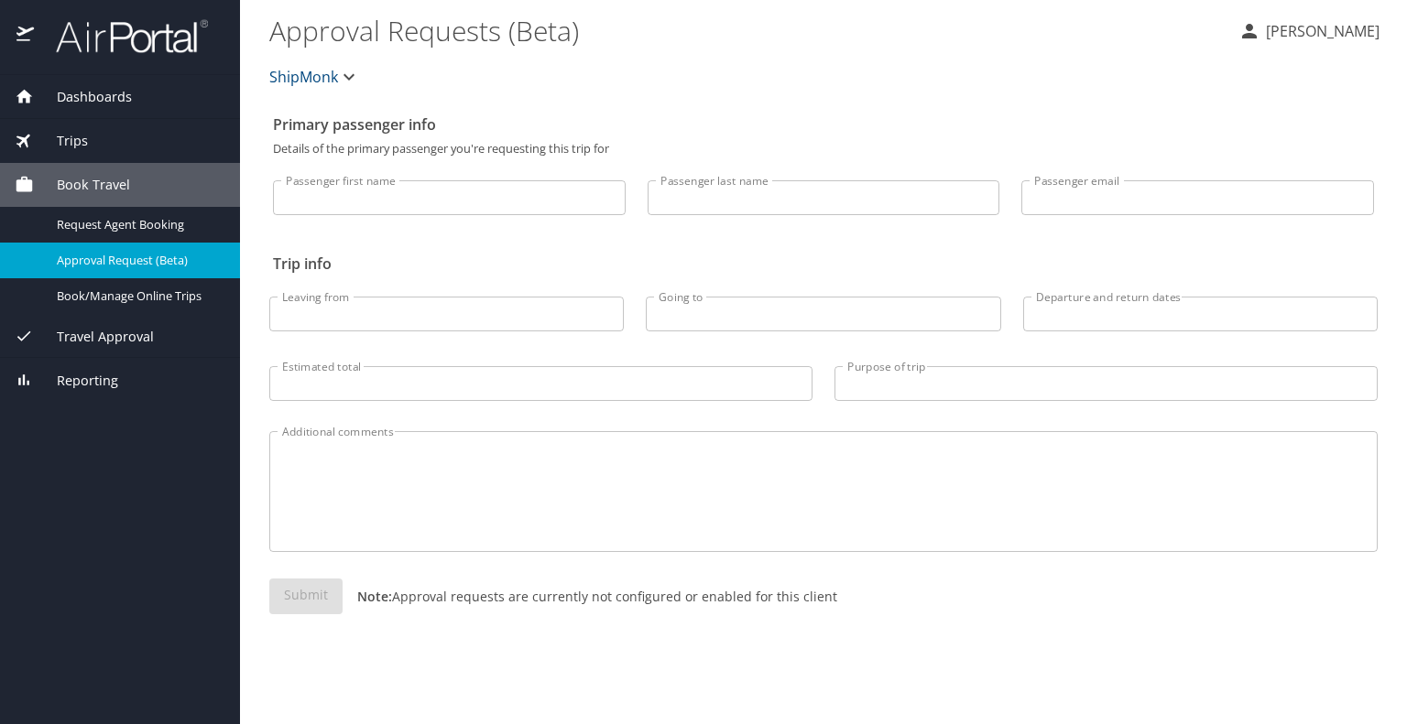
click at [352, 191] on input "Passenger first name" at bounding box center [449, 197] width 353 height 35
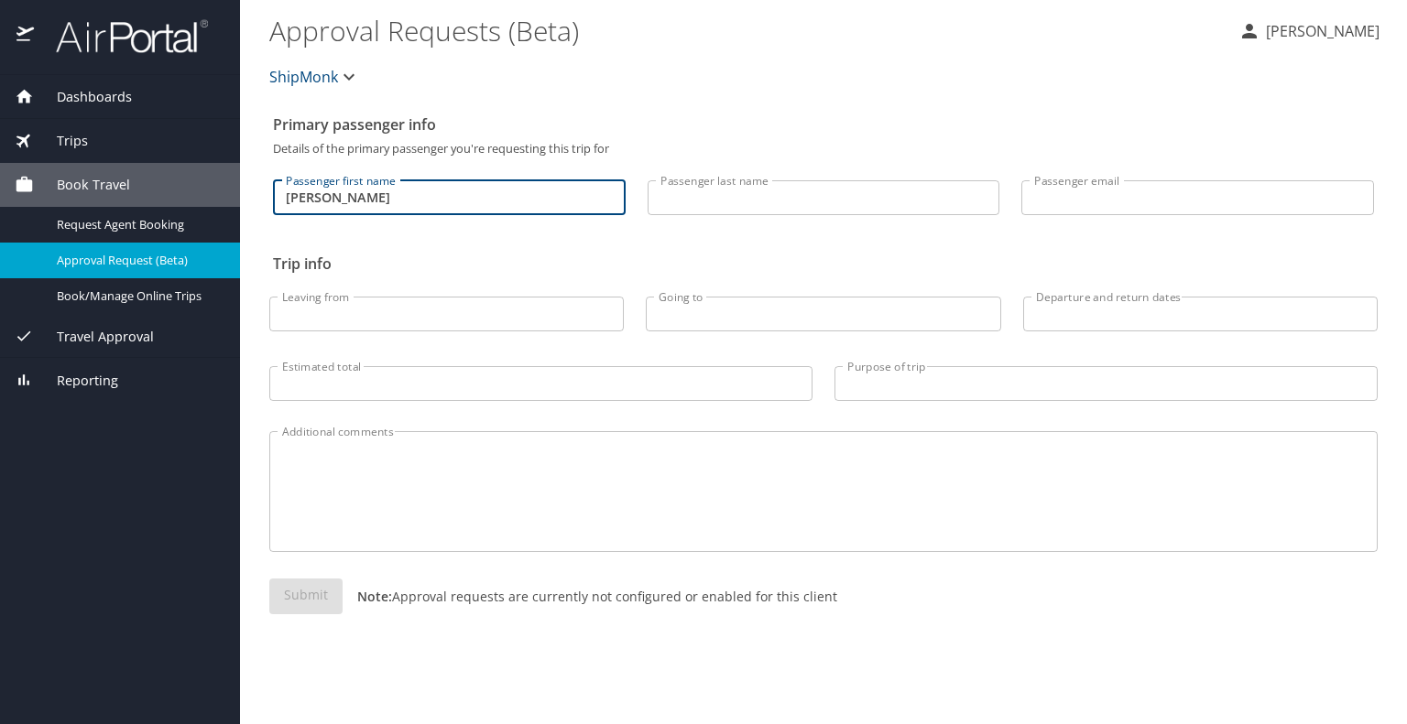
type input "ilene"
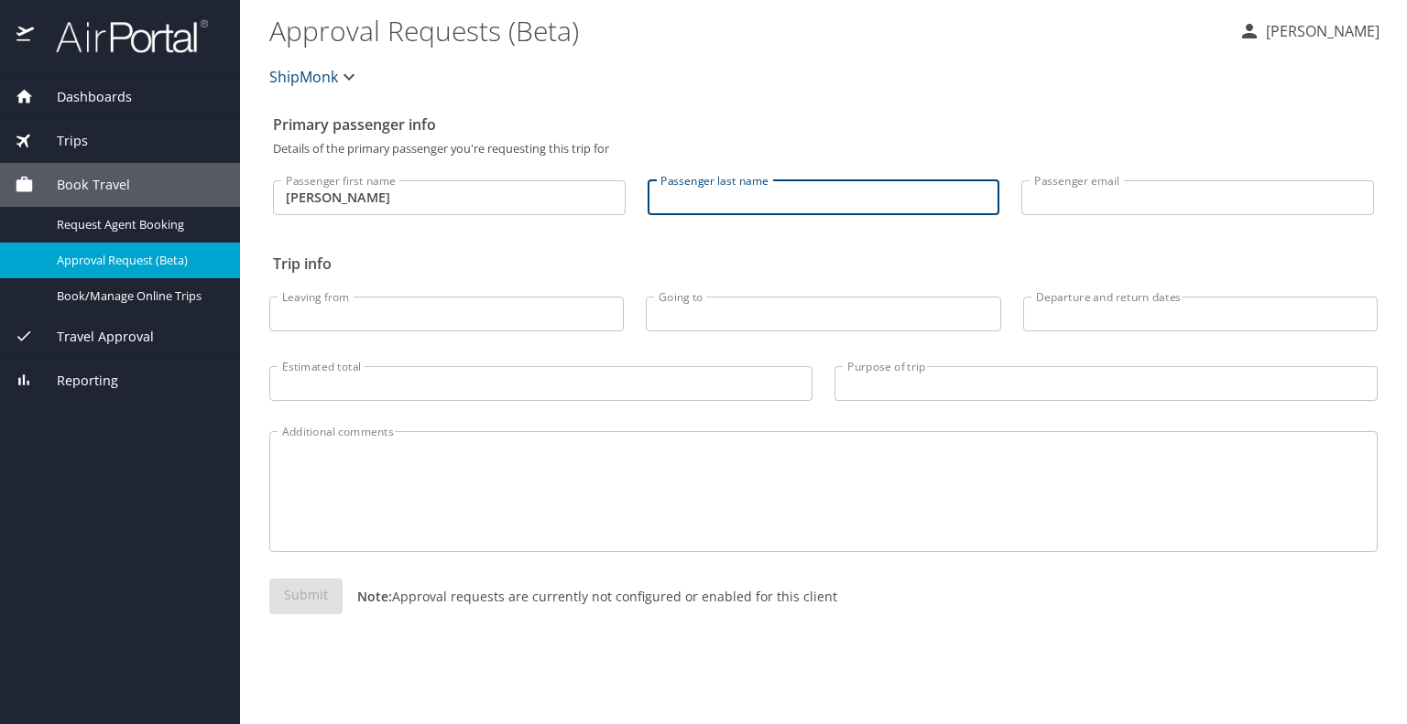
click at [695, 196] on input "Passenger last name" at bounding box center [824, 197] width 353 height 35
type input "jaramillo"
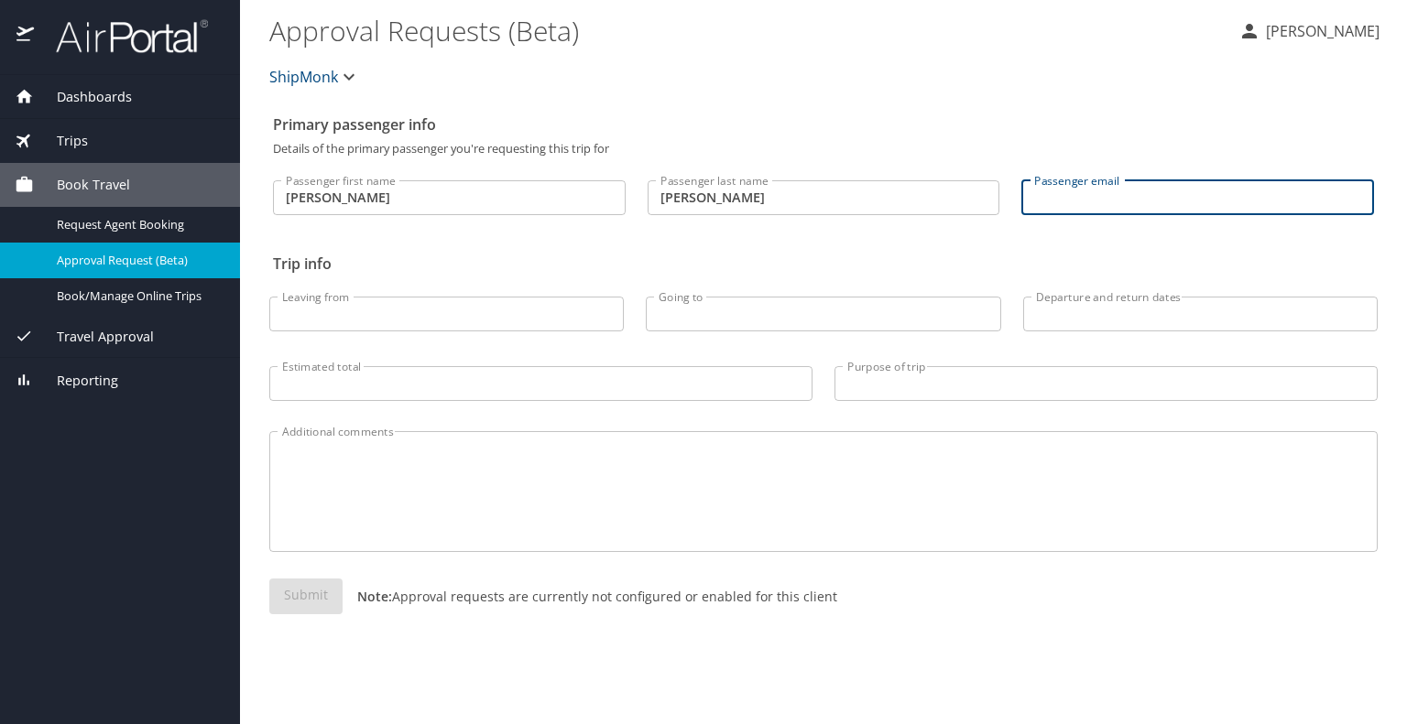
click at [1070, 204] on input "Passenger email" at bounding box center [1197, 197] width 353 height 35
type input "ilene.jaramillo@shipmonk.com"
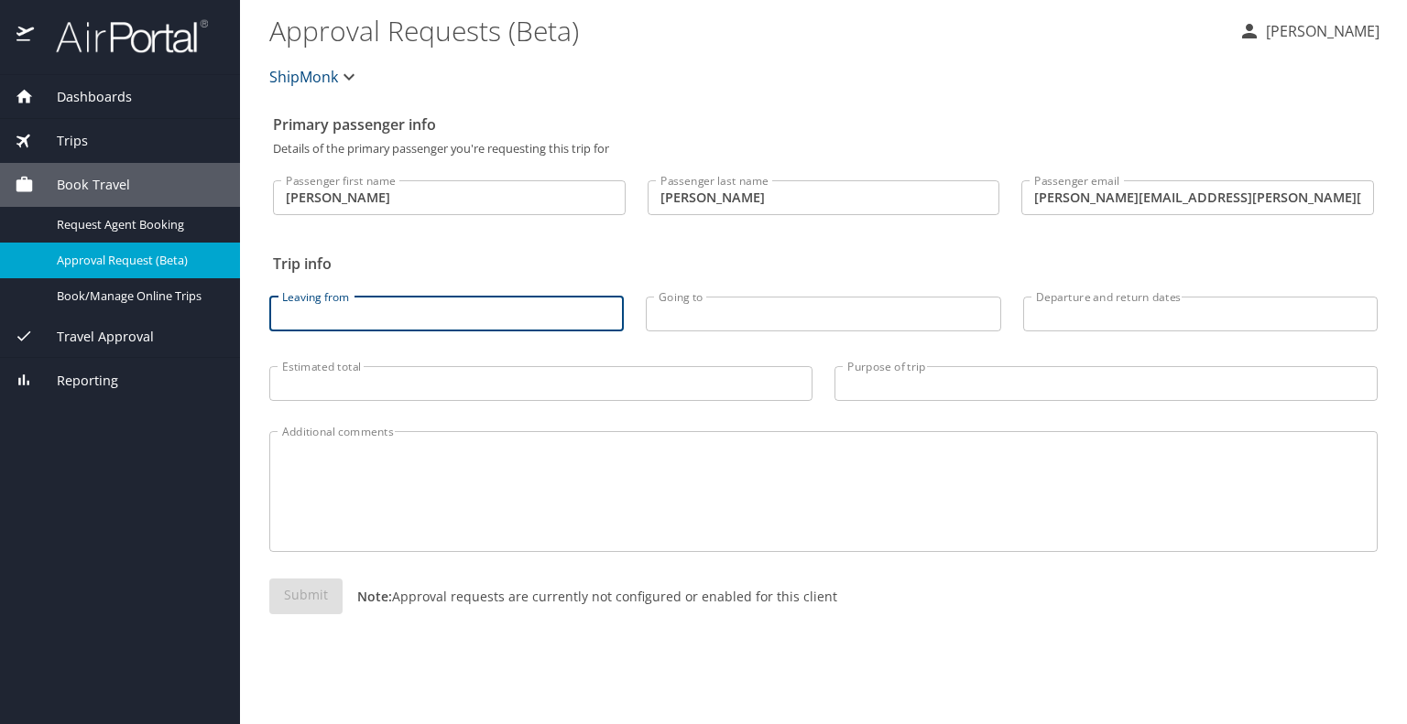
click at [321, 313] on input "Leaving from" at bounding box center [446, 314] width 354 height 35
type input "las vegas, nv"
click at [685, 320] on input "Going to" at bounding box center [823, 314] width 354 height 35
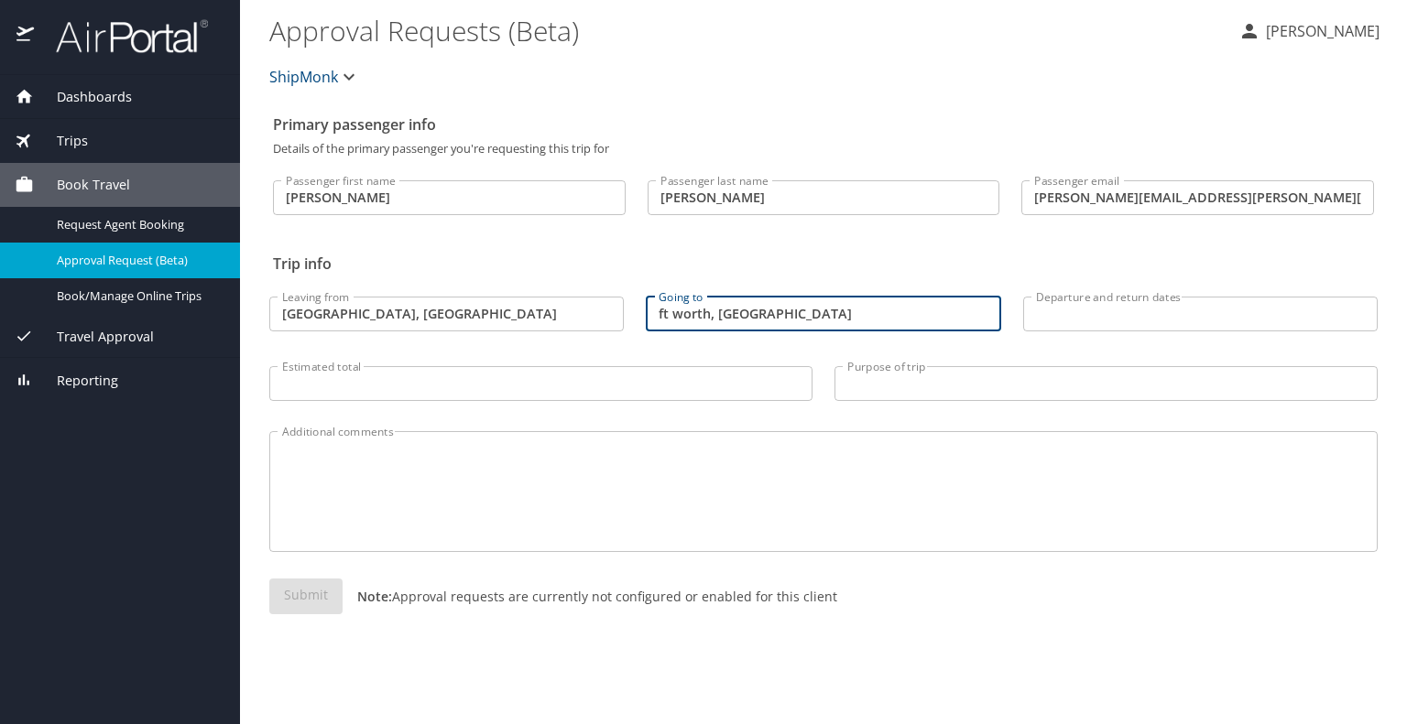
type input "ft worth, tx"
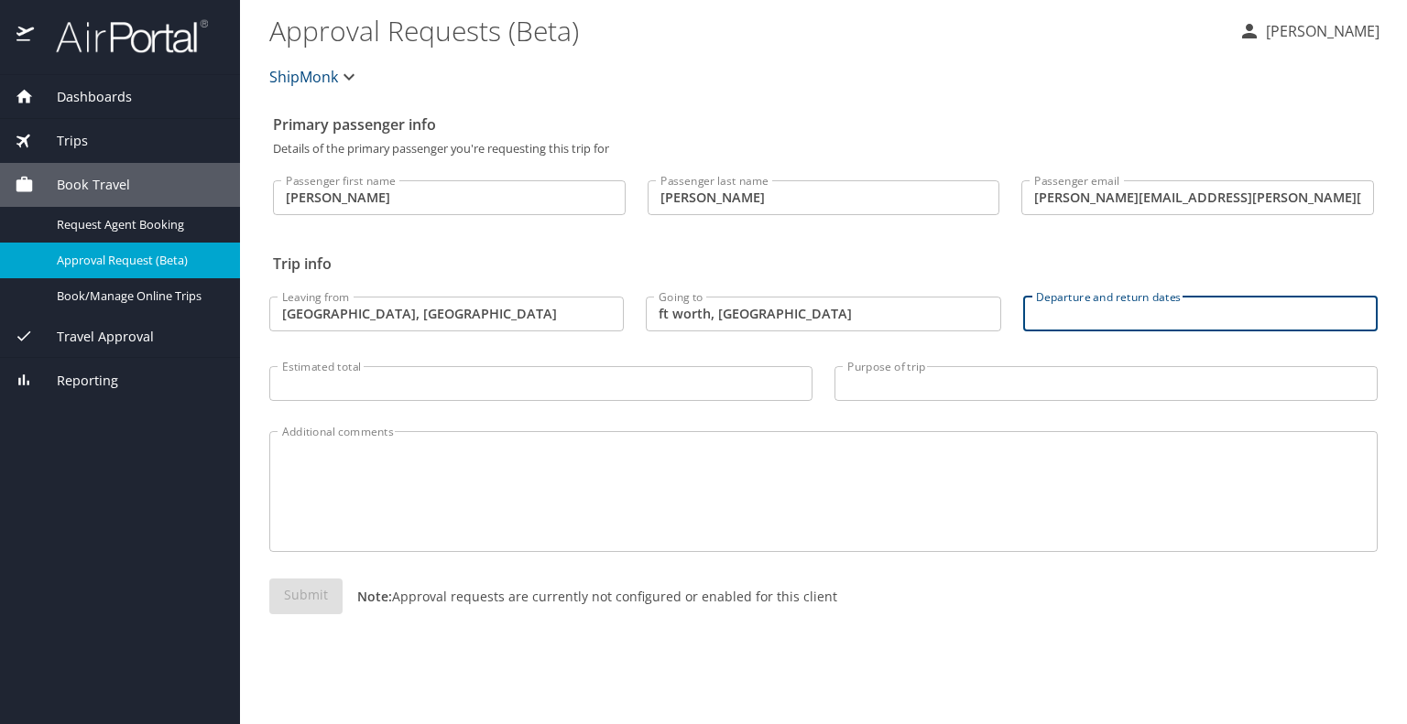
click at [1070, 319] on input "Departure and return dates" at bounding box center [1200, 314] width 354 height 35
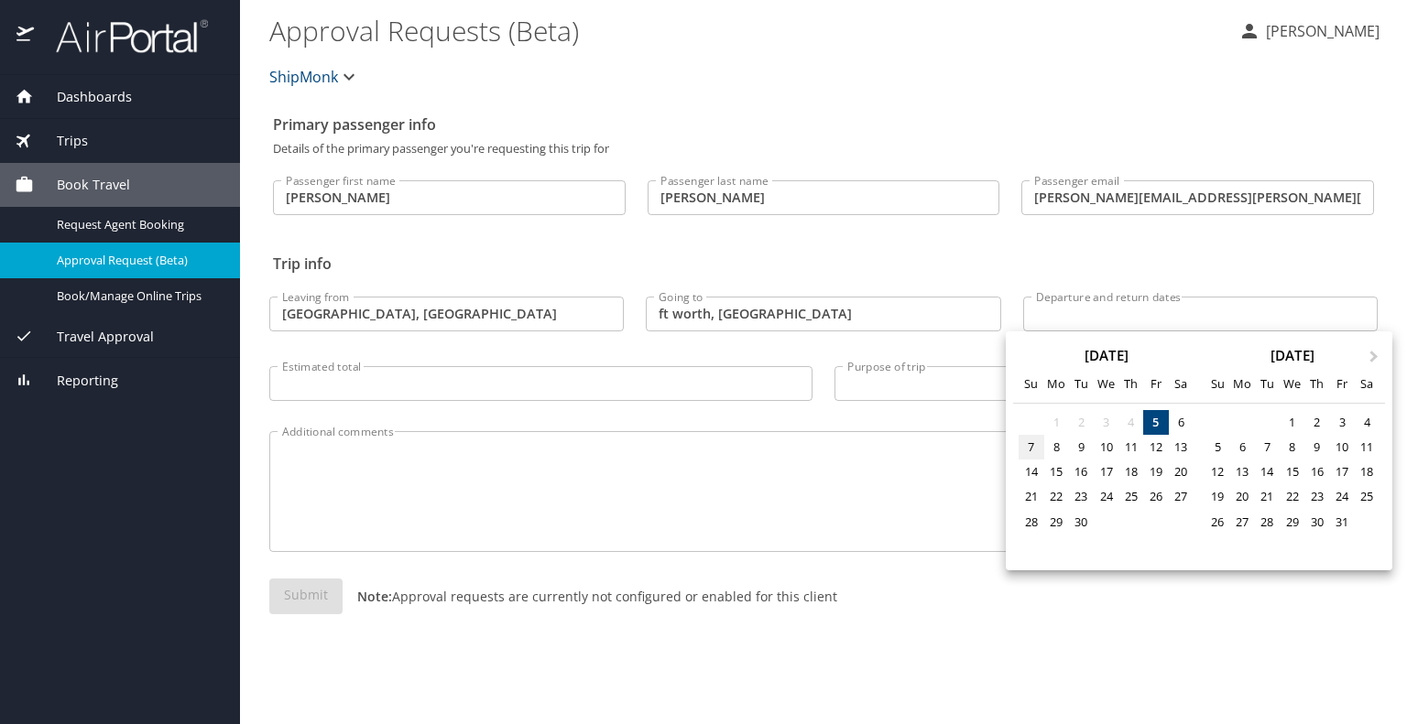
click at [1028, 450] on div "7" at bounding box center [1030, 447] width 25 height 25
click at [1157, 450] on div "12" at bounding box center [1155, 447] width 25 height 25
type input "09/07/2025 🠦 09/12/2025"
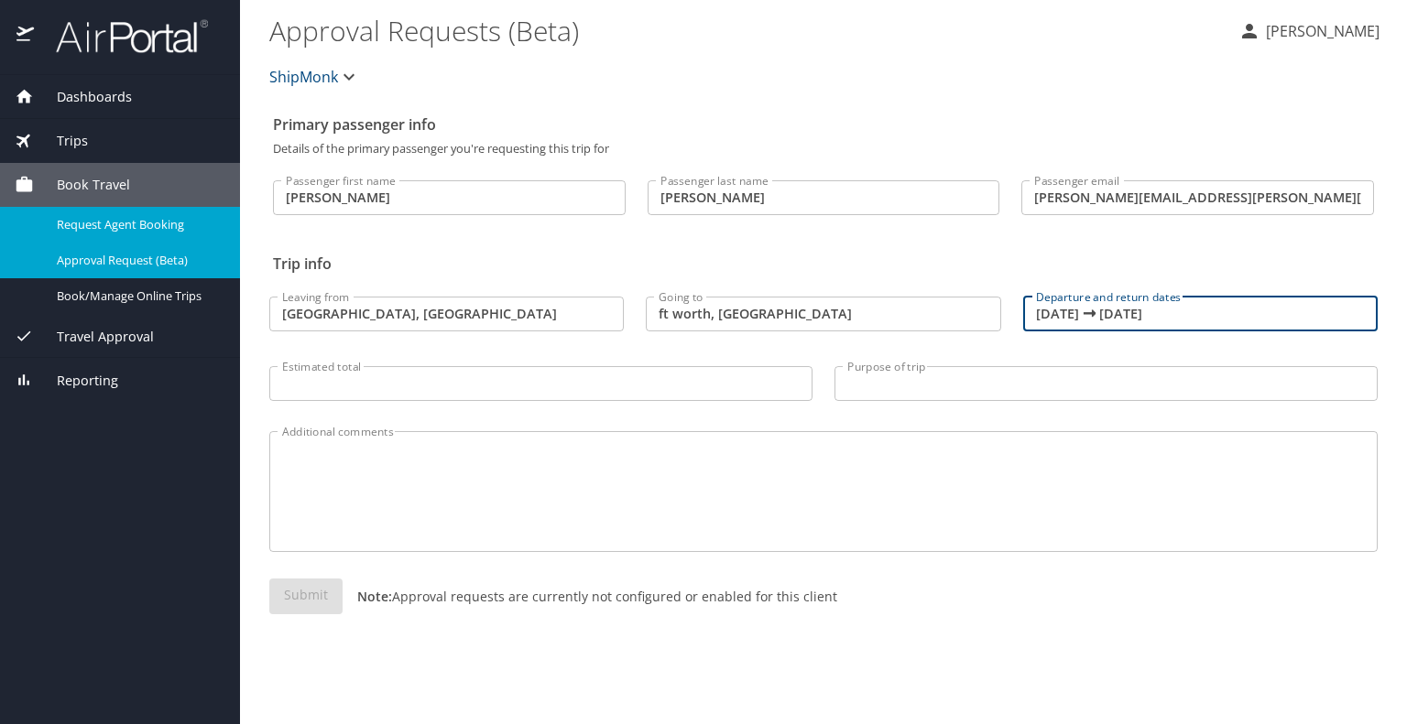
click at [176, 224] on span "Request Agent Booking" at bounding box center [137, 224] width 161 height 17
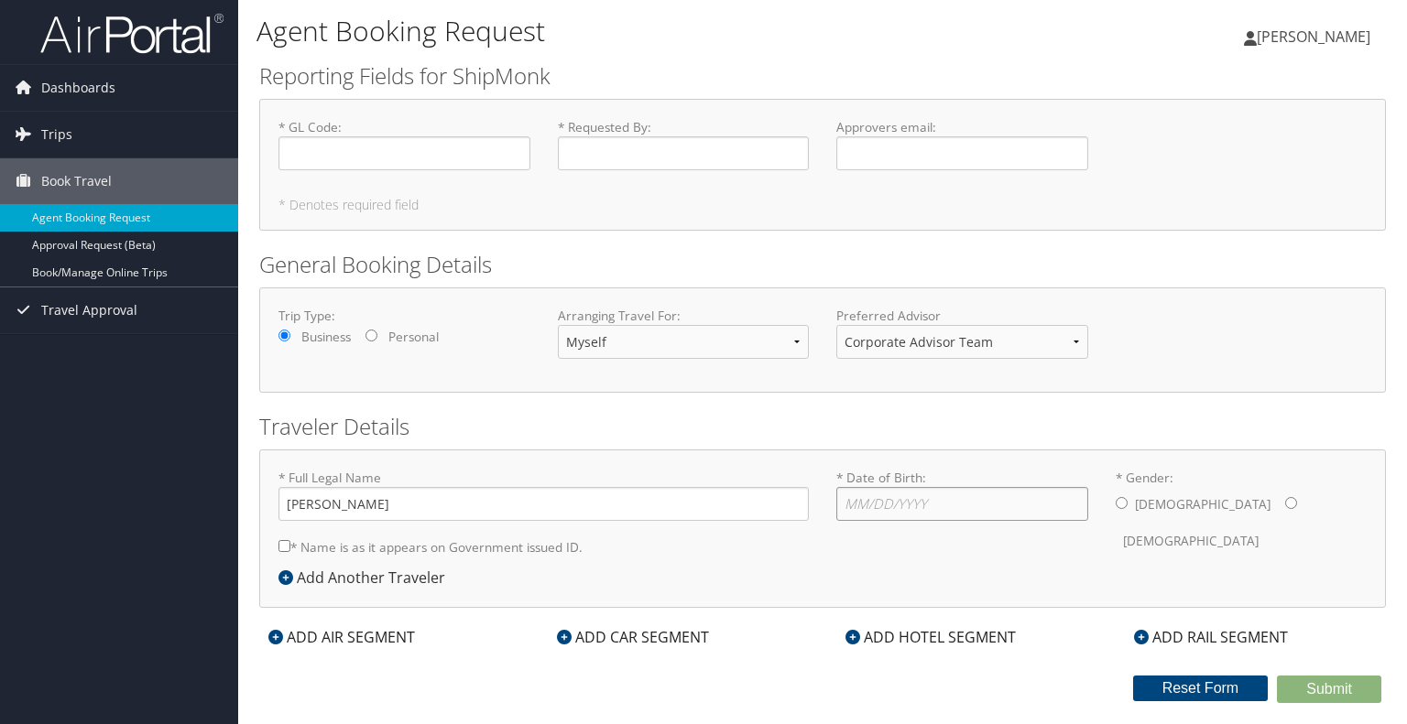
click at [876, 491] on input "* Date of Birth: Invalid Date" at bounding box center [962, 504] width 252 height 34
type input "[DATE]"
click at [1285, 501] on input "* Gender: [DEMOGRAPHIC_DATA] [DEMOGRAPHIC_DATA]" at bounding box center [1291, 503] width 12 height 12
radio input "true"
click at [1048, 340] on select "Corporate Advisor Team Corporate Advisor Team" at bounding box center [962, 342] width 252 height 34
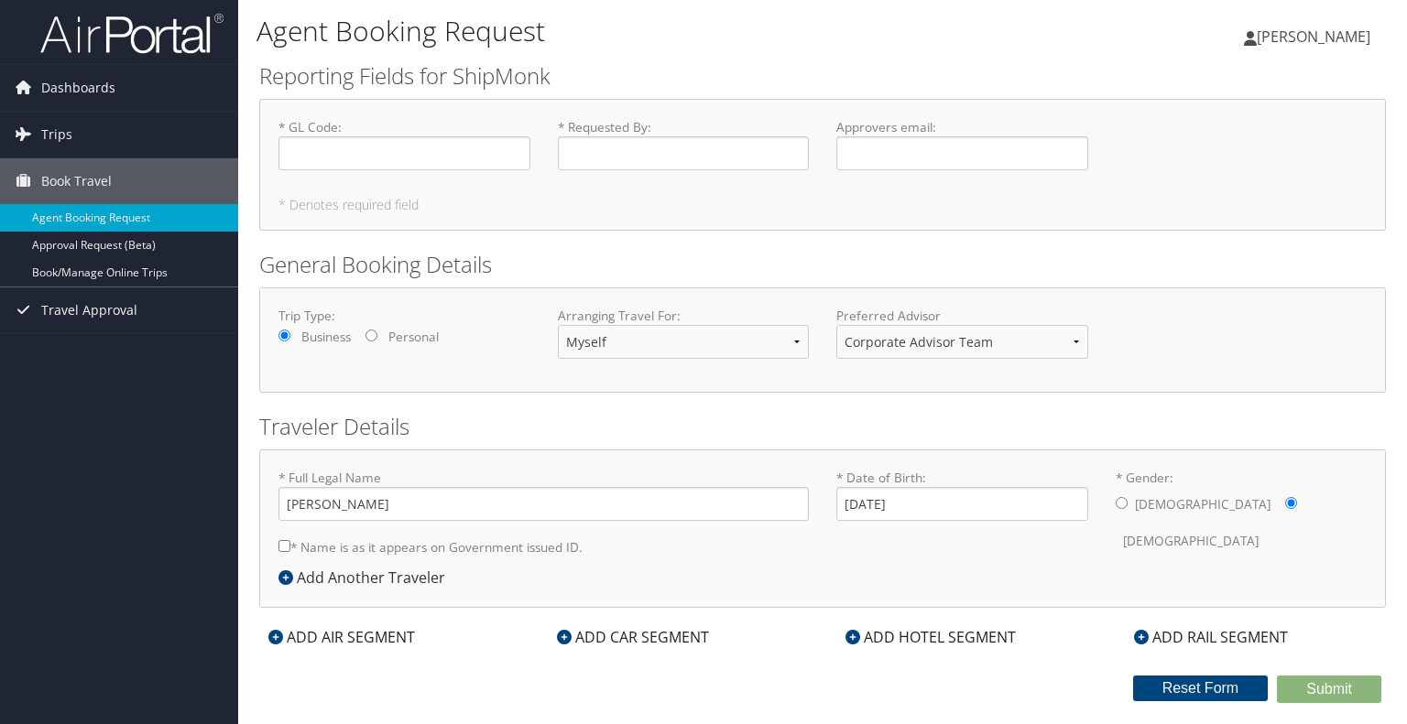
click at [1026, 267] on h2 "General Booking Details" at bounding box center [822, 264] width 1127 height 31
click at [74, 268] on link "Book/Manage Online Trips" at bounding box center [119, 272] width 238 height 27
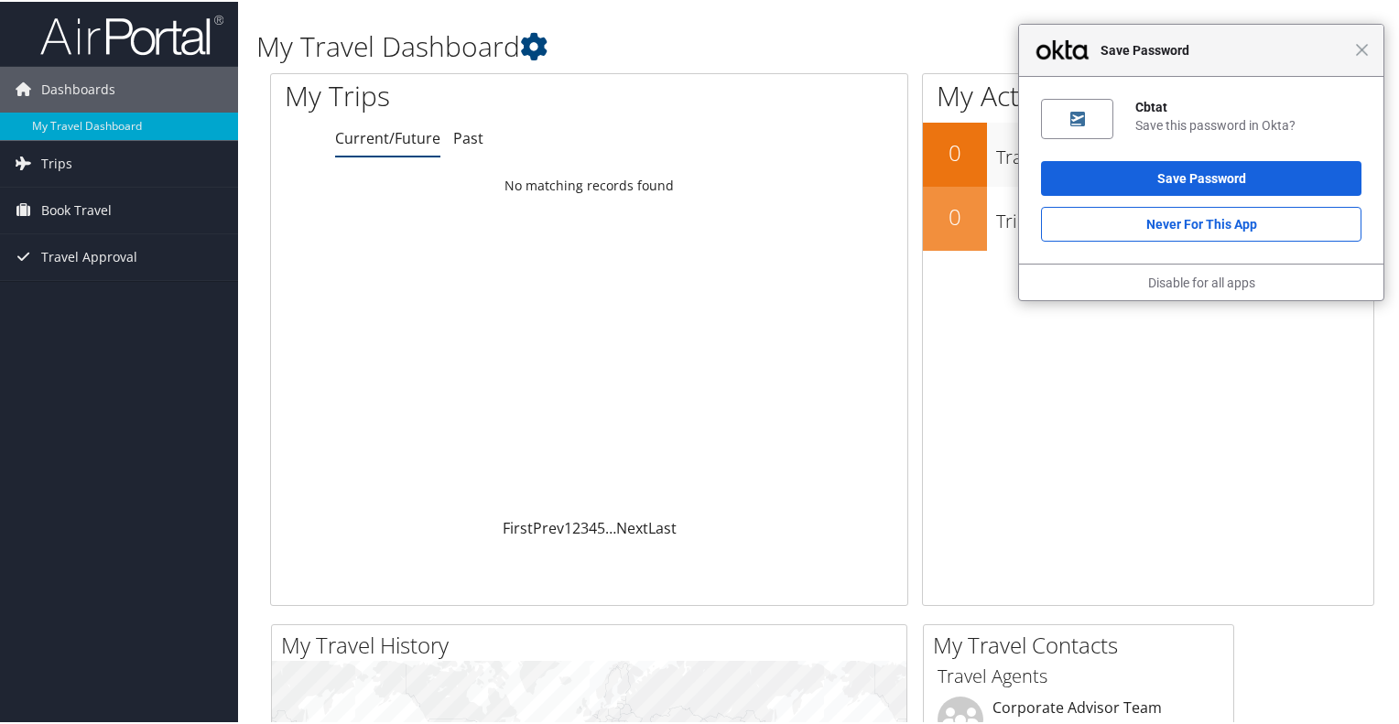
click at [1361, 59] on div "Close Save Password" at bounding box center [1201, 49] width 365 height 52
click at [1349, 47] on span "Close" at bounding box center [1355, 48] width 14 height 14
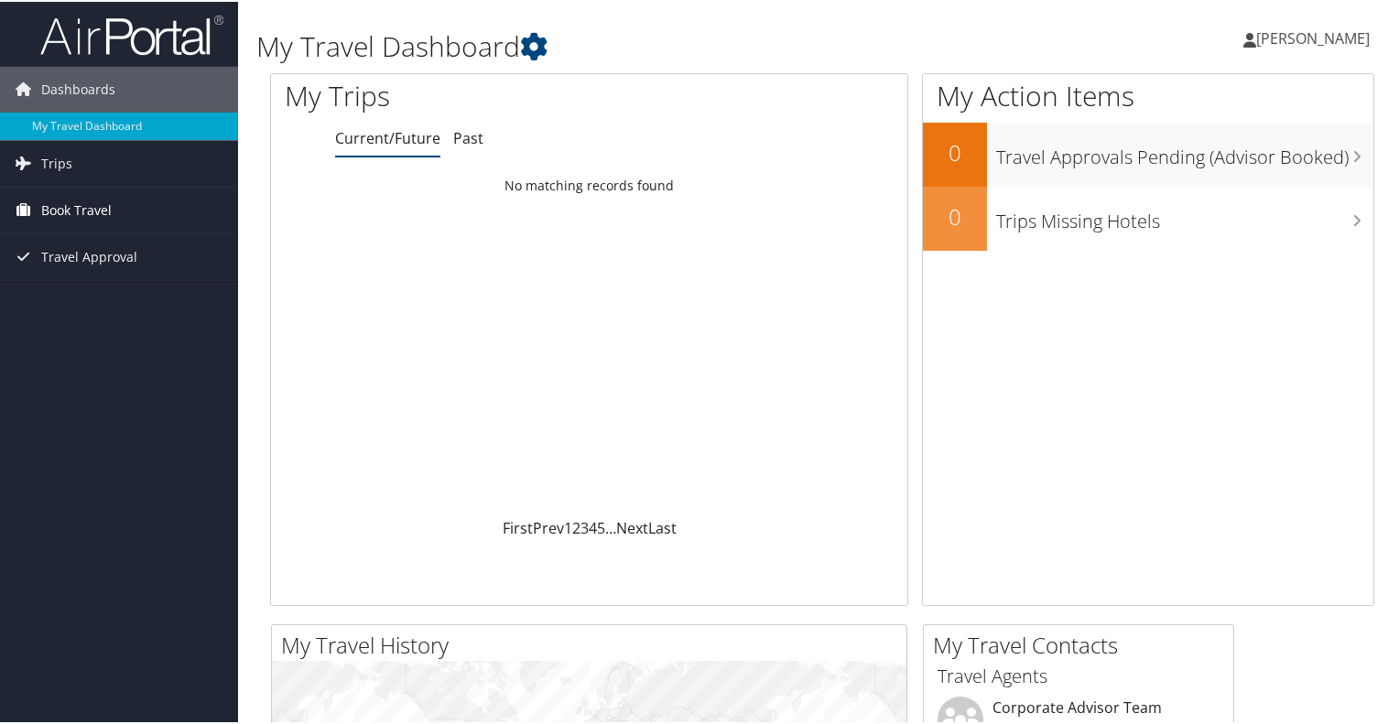
click at [99, 202] on span "Book Travel" at bounding box center [76, 209] width 71 height 46
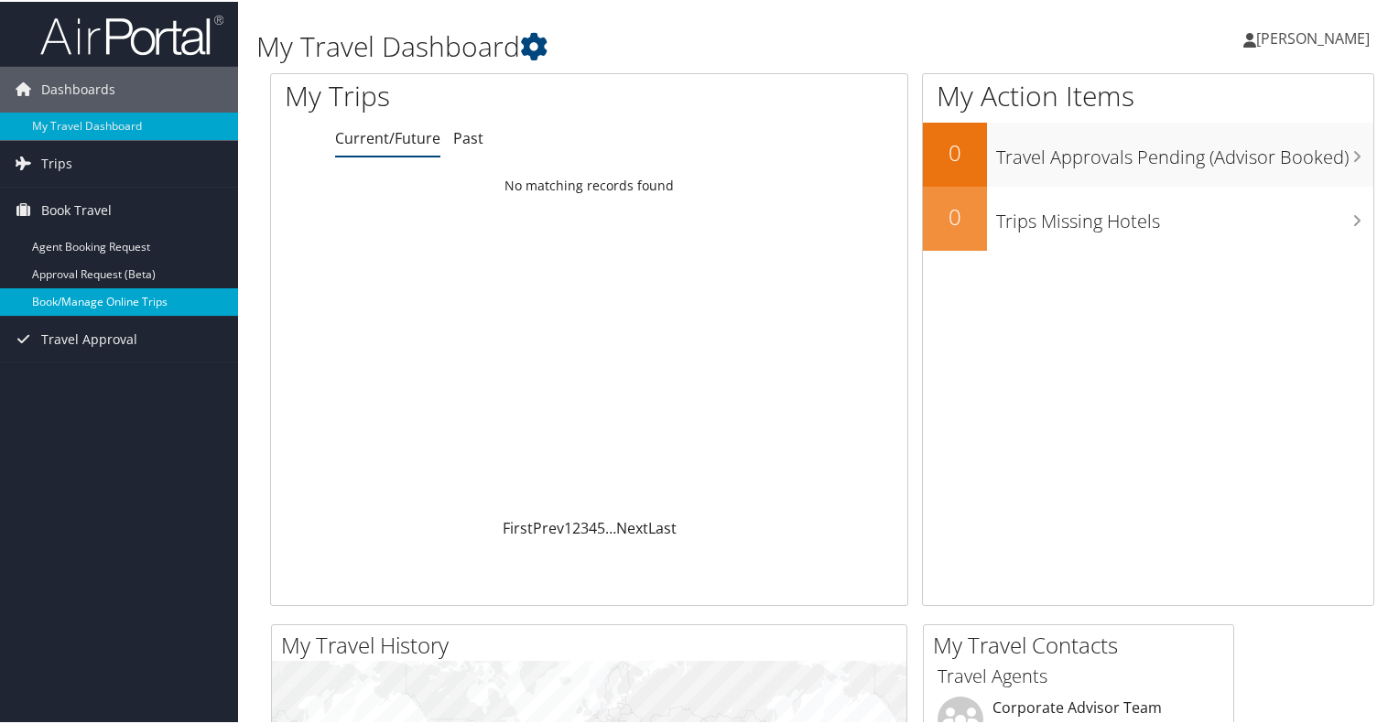
click at [98, 299] on link "Book/Manage Online Trips" at bounding box center [119, 300] width 238 height 27
